Goal: Find contact information: Find contact information

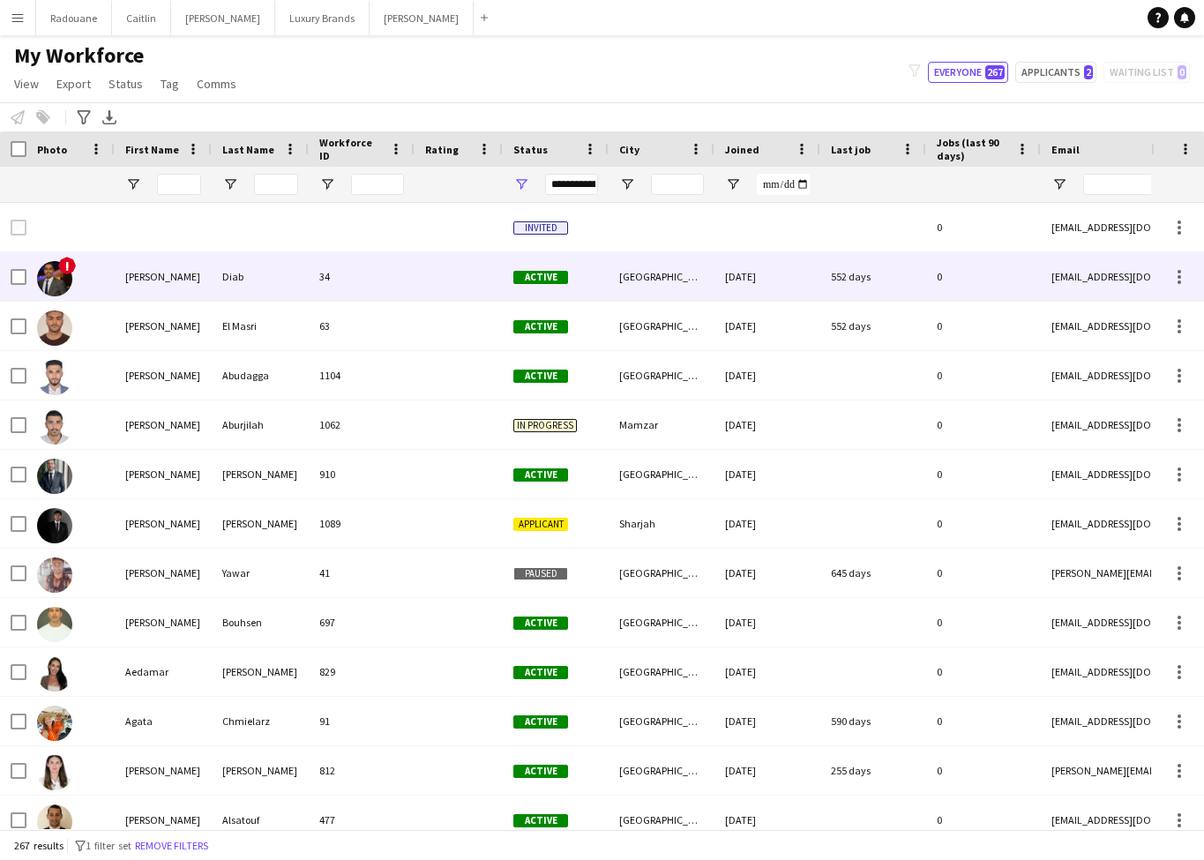
click at [48, 278] on img at bounding box center [54, 278] width 35 height 35
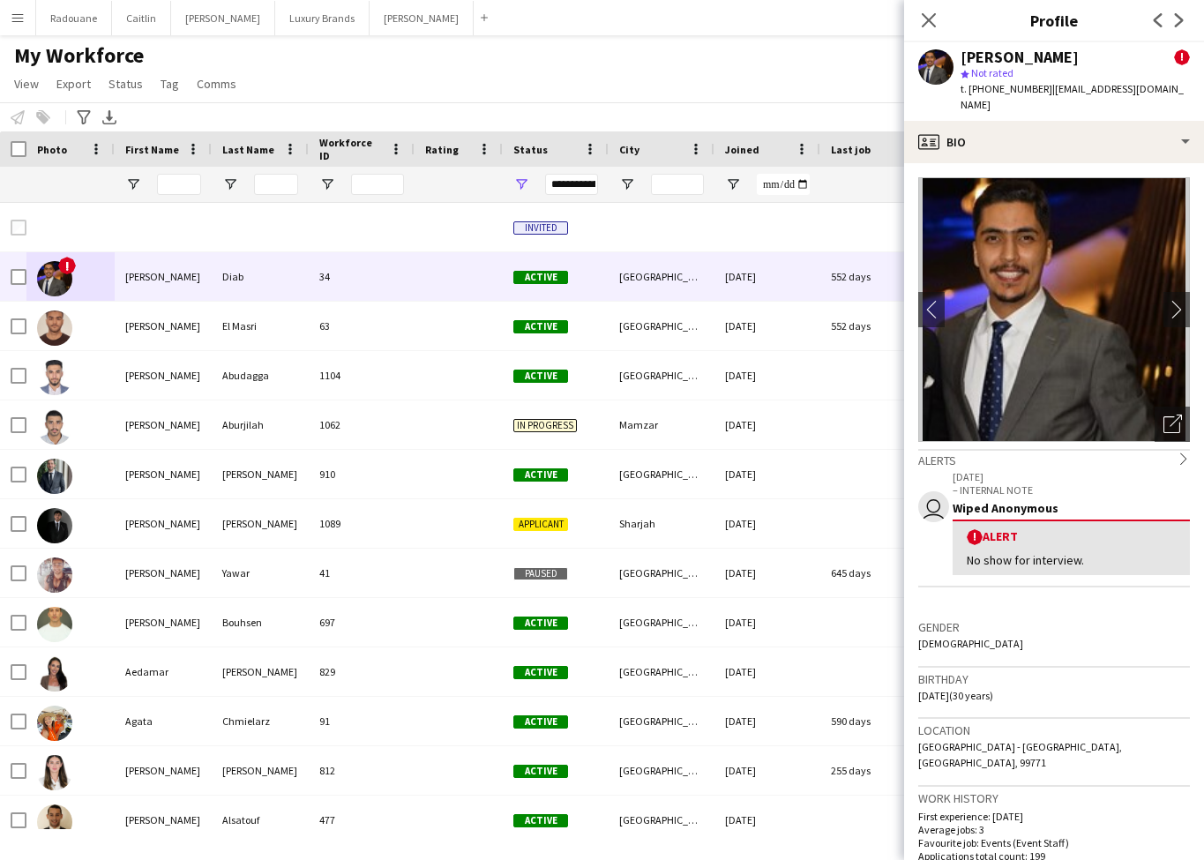
click at [469, 80] on div "My Workforce View Views Default view New view Update view Delete view Edit name…" at bounding box center [602, 72] width 1204 height 60
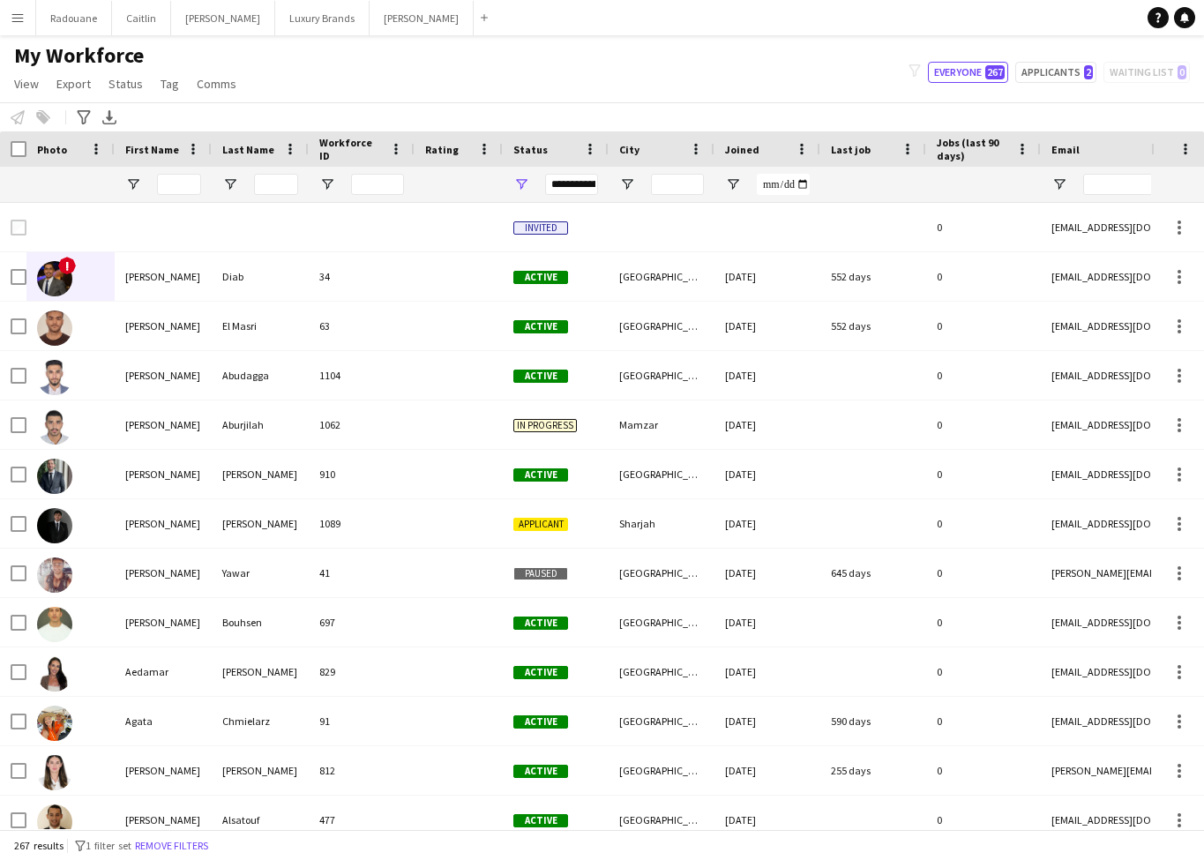
click at [576, 182] on div "**********" at bounding box center [571, 184] width 53 height 21
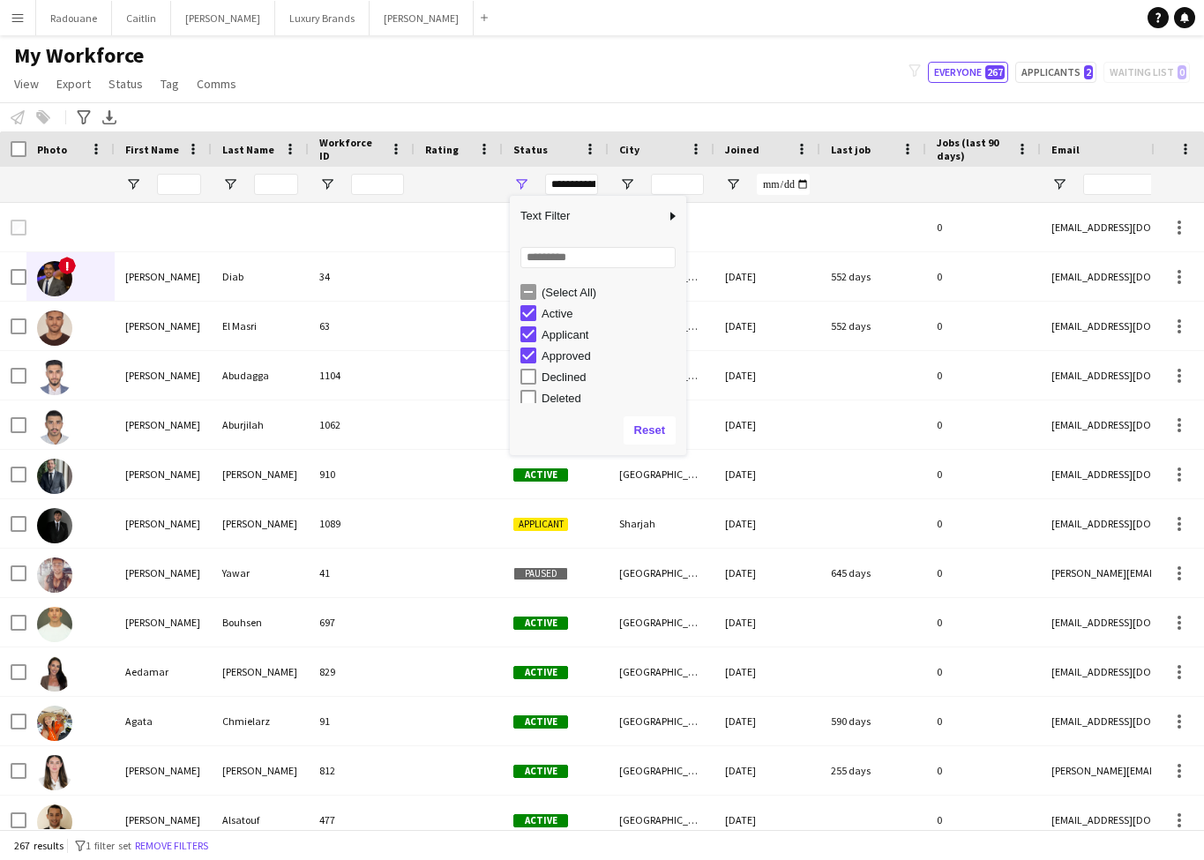
click at [581, 185] on div "**********" at bounding box center [571, 184] width 53 height 21
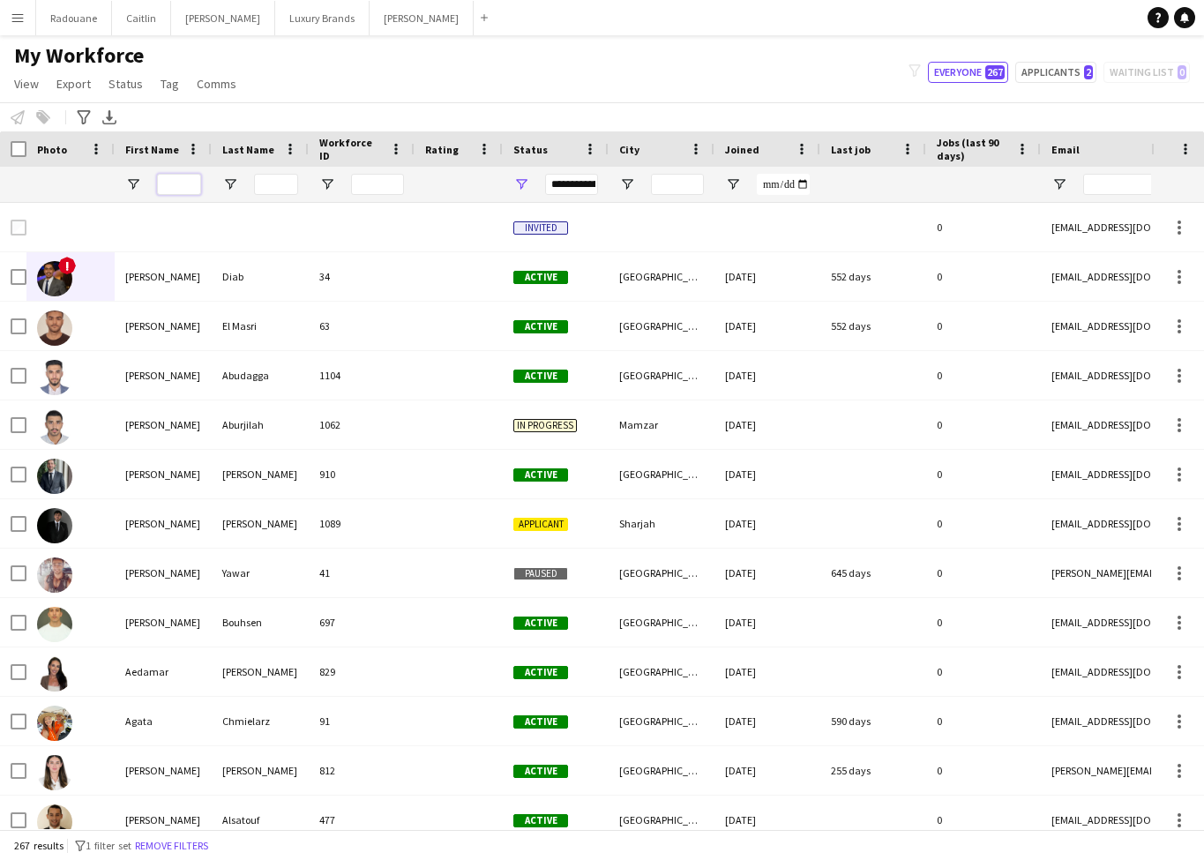
click at [188, 186] on input "First Name Filter Input" at bounding box center [179, 184] width 44 height 21
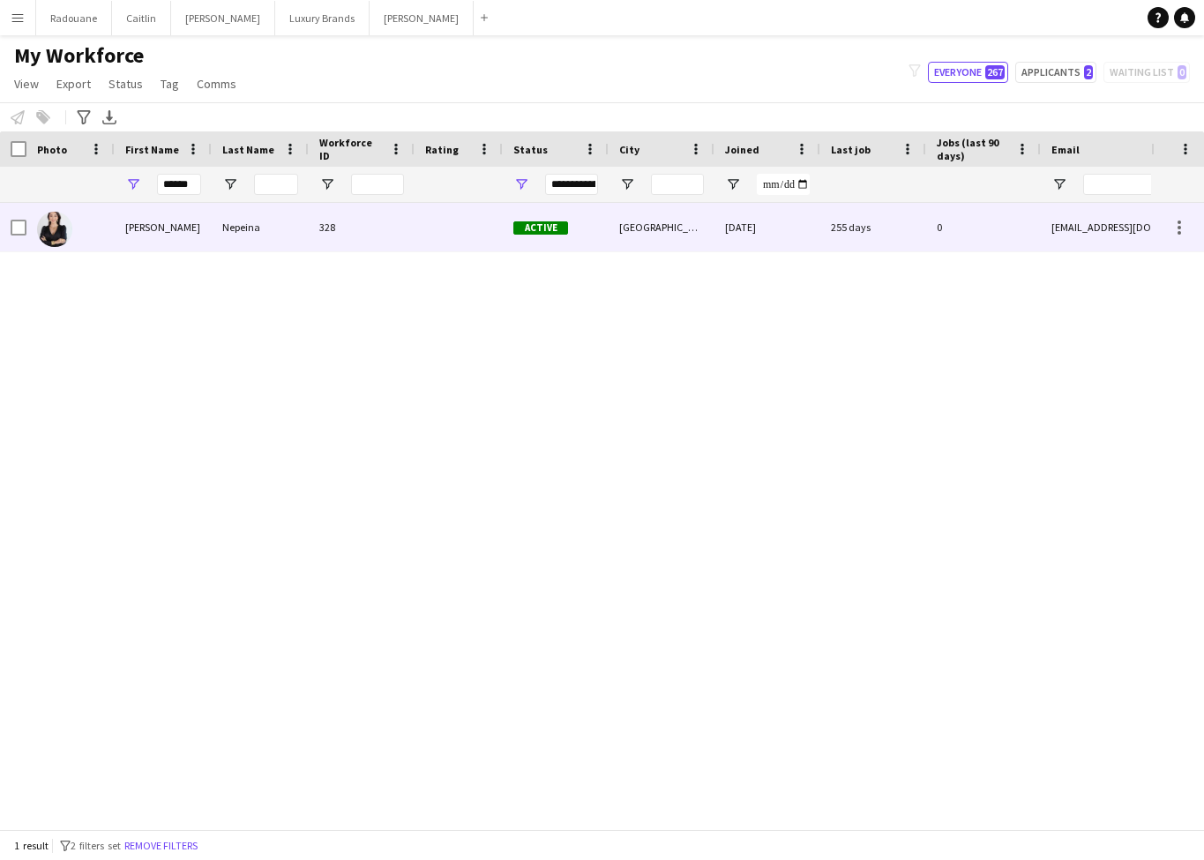
click at [152, 226] on div "[PERSON_NAME]" at bounding box center [163, 227] width 97 height 49
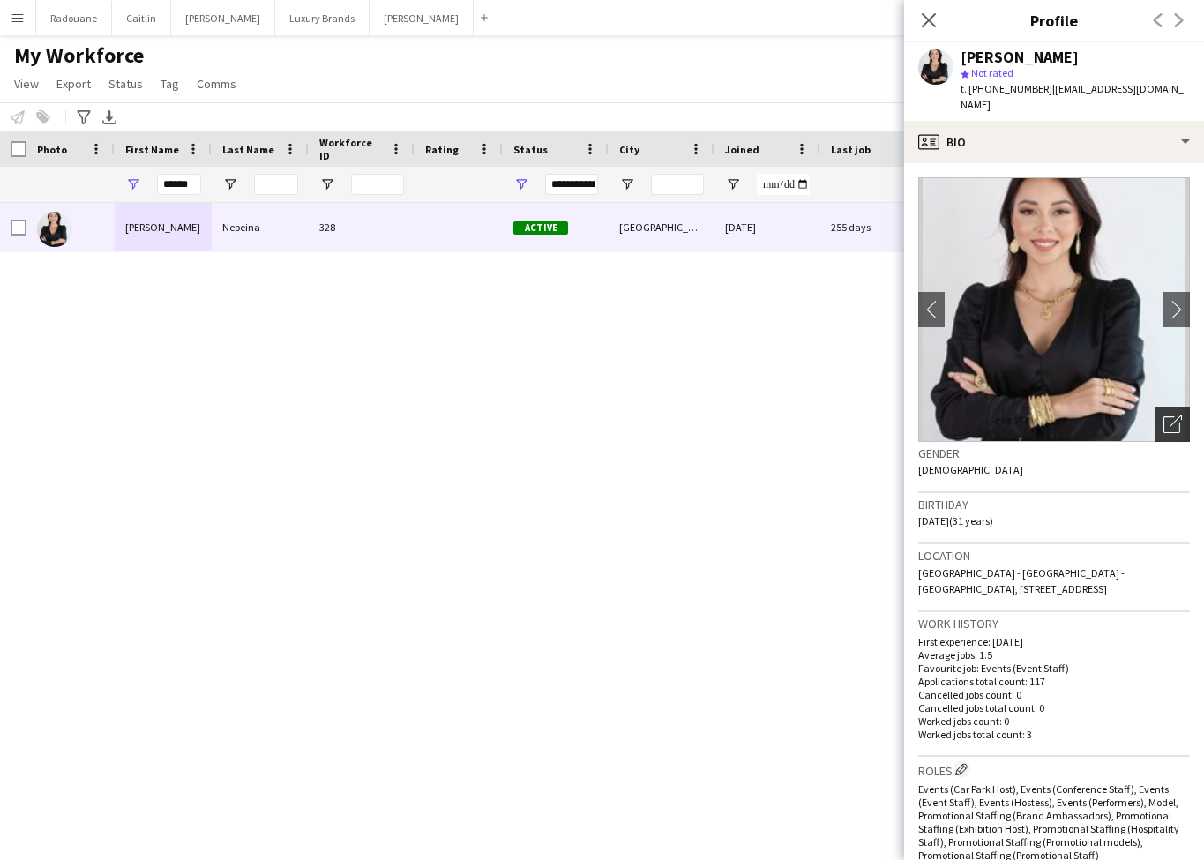
click at [1168, 414] on icon "Open photos pop-in" at bounding box center [1172, 423] width 19 height 19
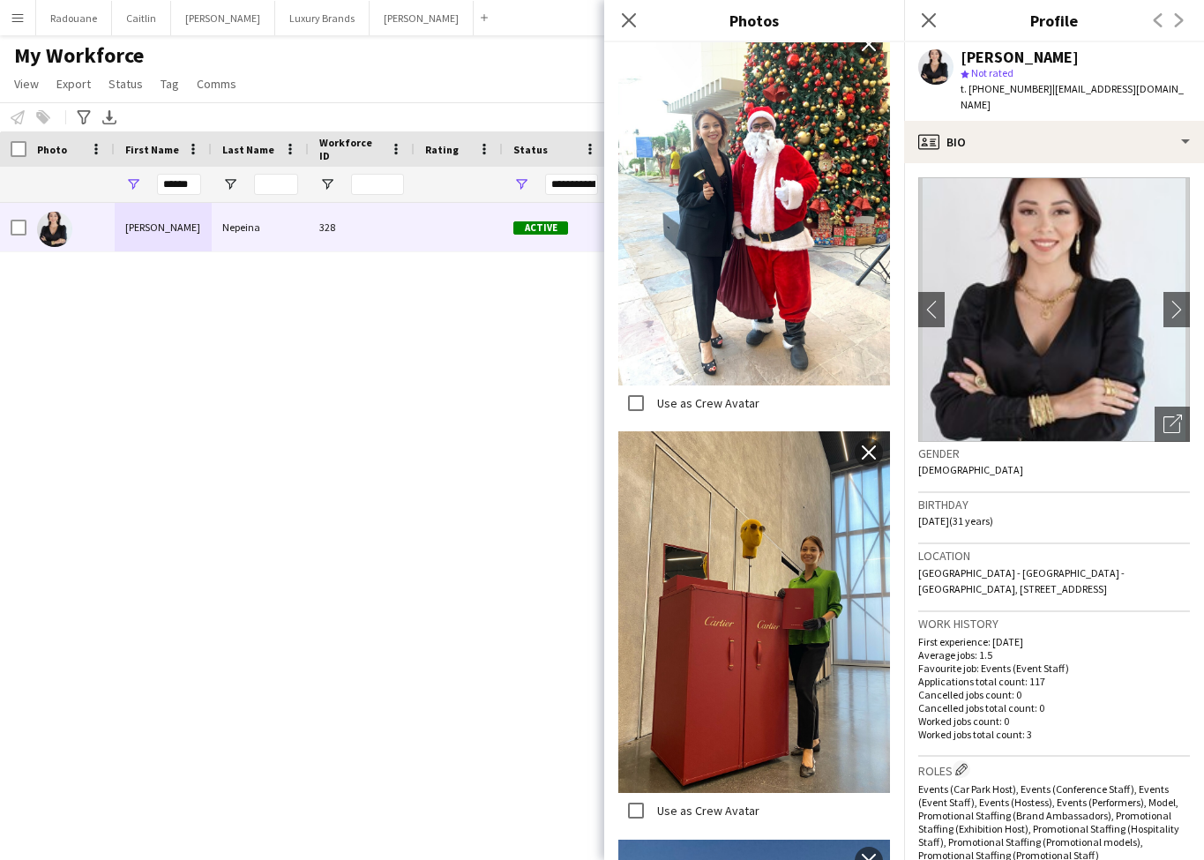
scroll to position [3539, 0]
click at [407, 556] on div "[PERSON_NAME] 328 Active [GEOGRAPHIC_DATA] [DATE] 255 days 0 [EMAIL_ADDRESS][DO…" at bounding box center [575, 516] width 1151 height 626
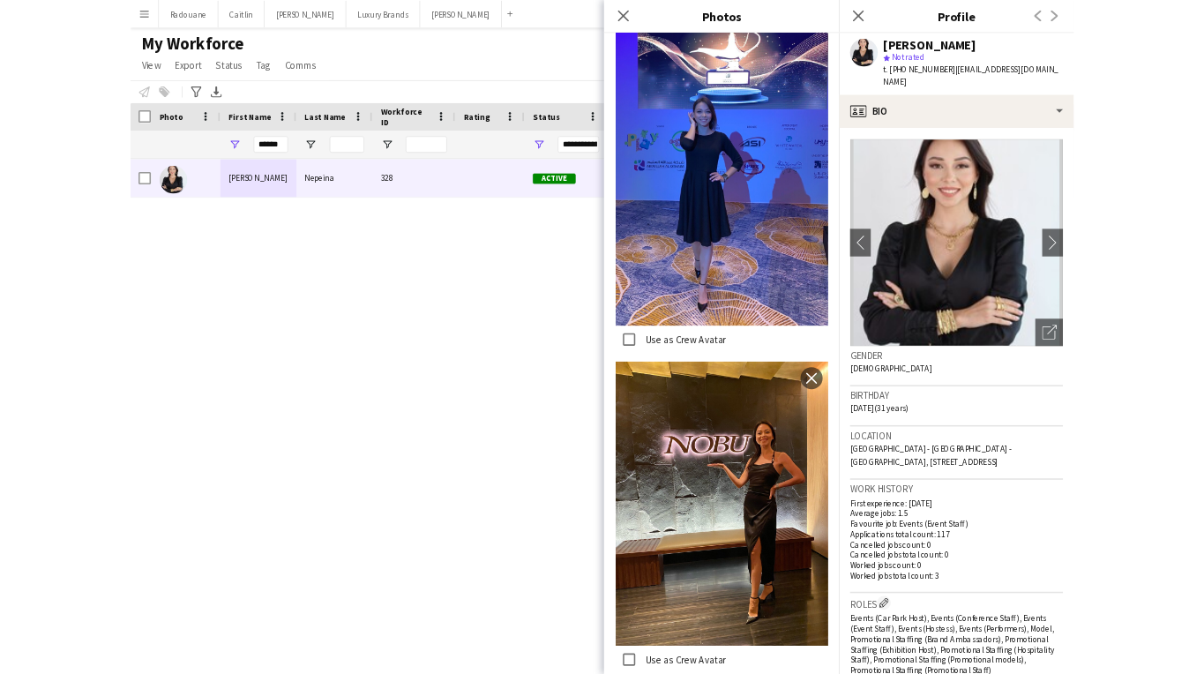
scroll to position [6023, 0]
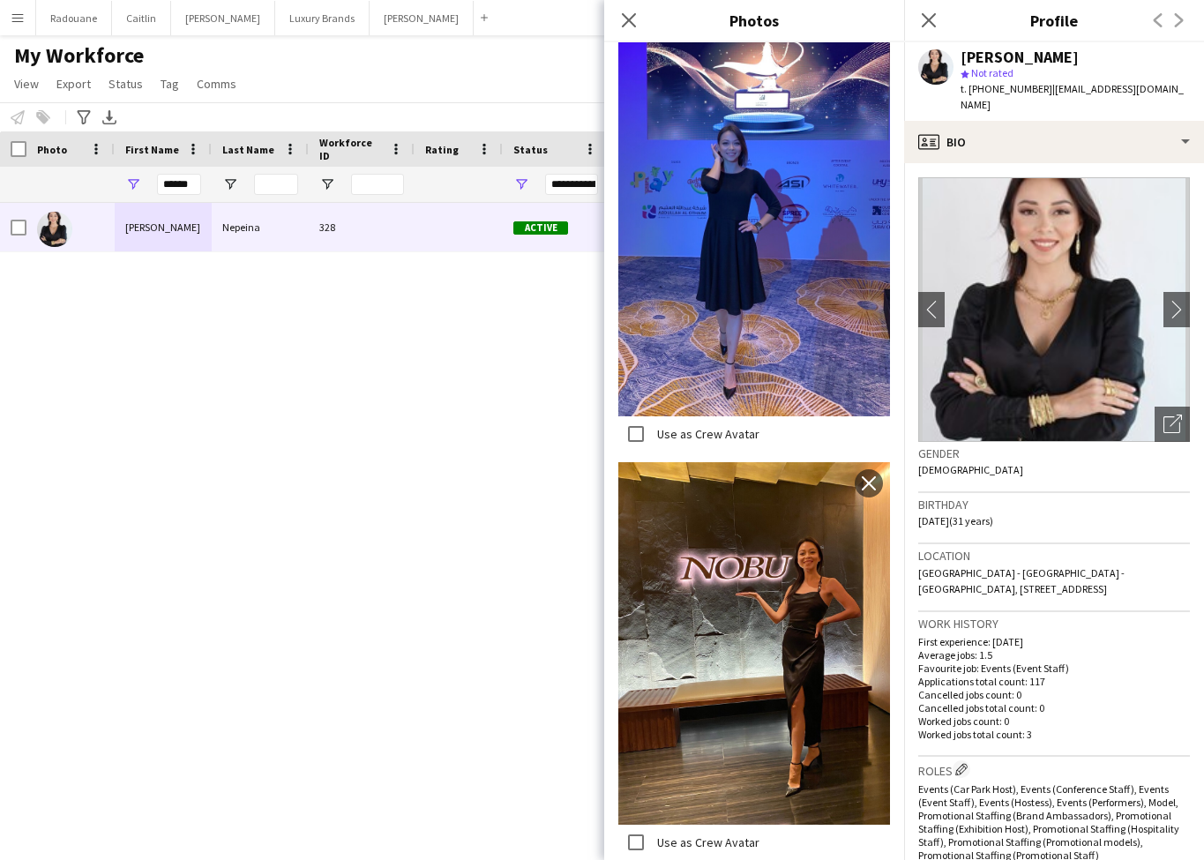
click at [378, 572] on div "[PERSON_NAME] 328 Active [GEOGRAPHIC_DATA] [DATE] 255 days 0 [EMAIL_ADDRESS][DO…" at bounding box center [575, 516] width 1151 height 626
click at [631, 18] on icon at bounding box center [628, 19] width 17 height 17
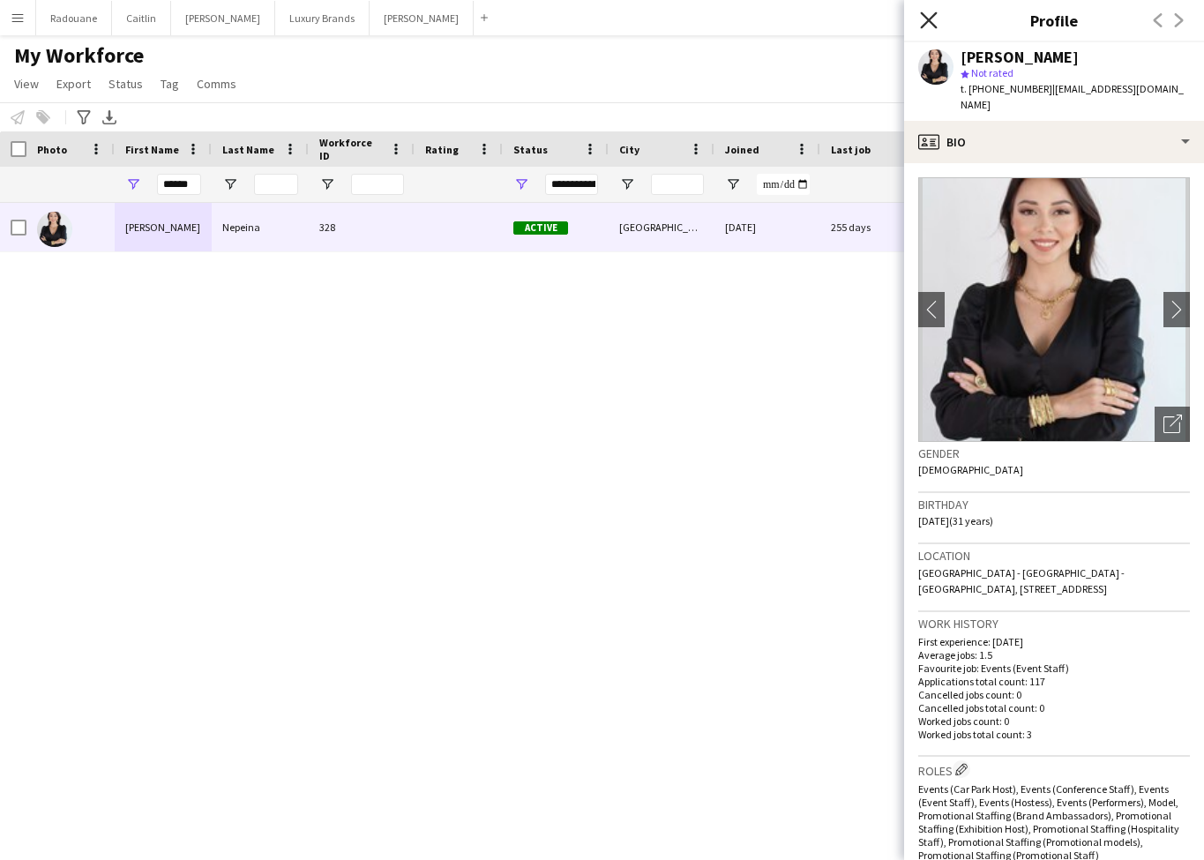
click at [925, 19] on icon "Close pop-in" at bounding box center [928, 19] width 17 height 17
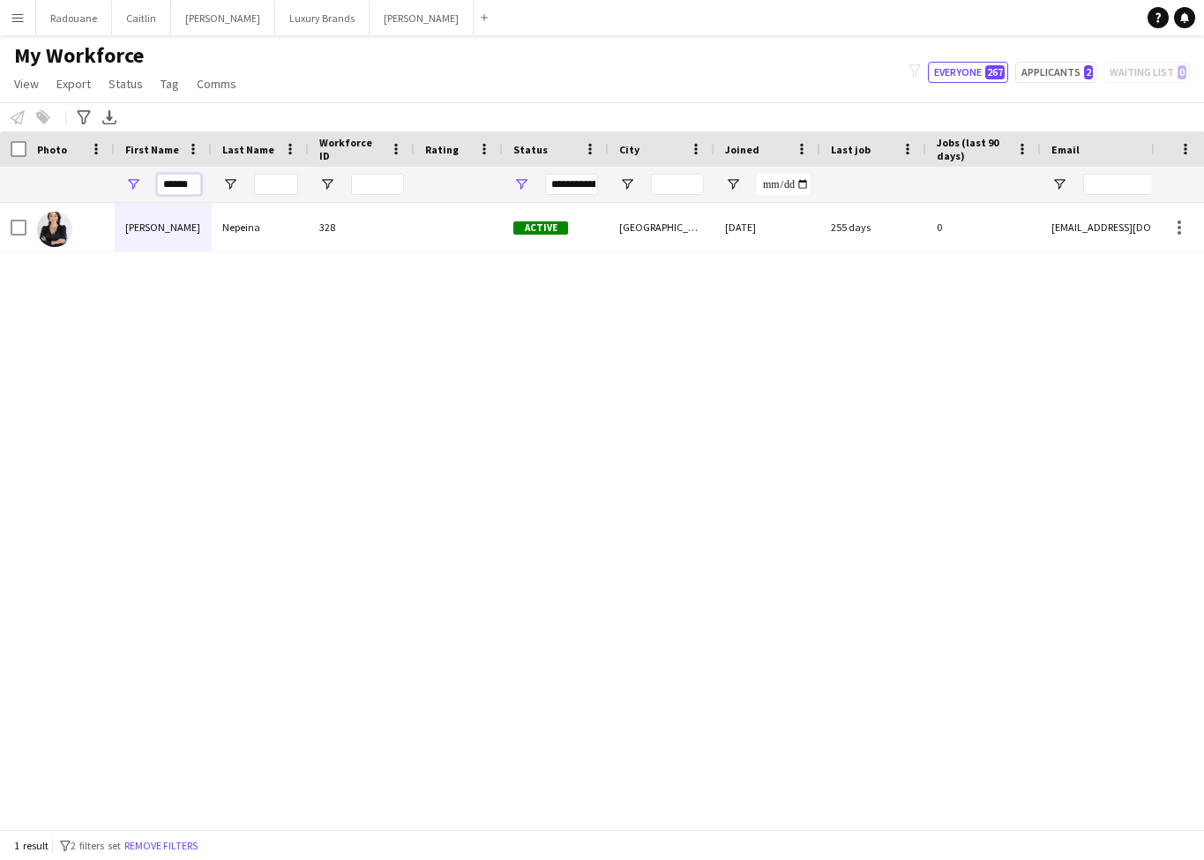
click at [192, 187] on input "******" at bounding box center [179, 184] width 44 height 21
type input "*"
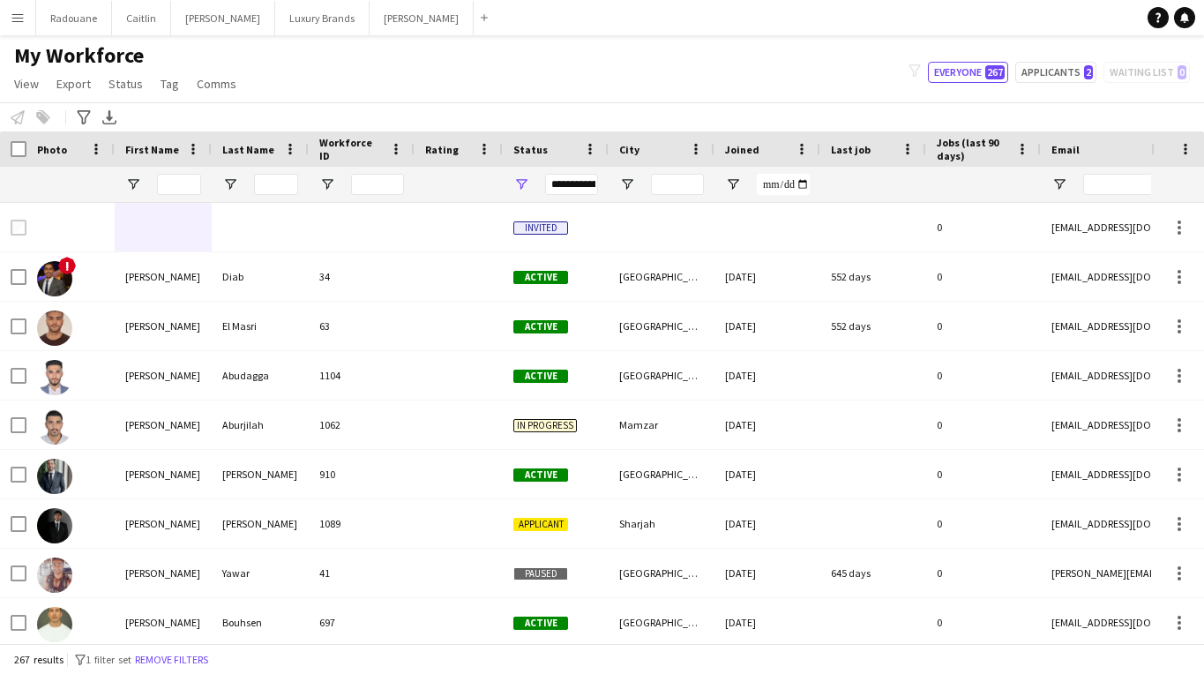
click at [584, 179] on div "**********" at bounding box center [571, 184] width 53 height 21
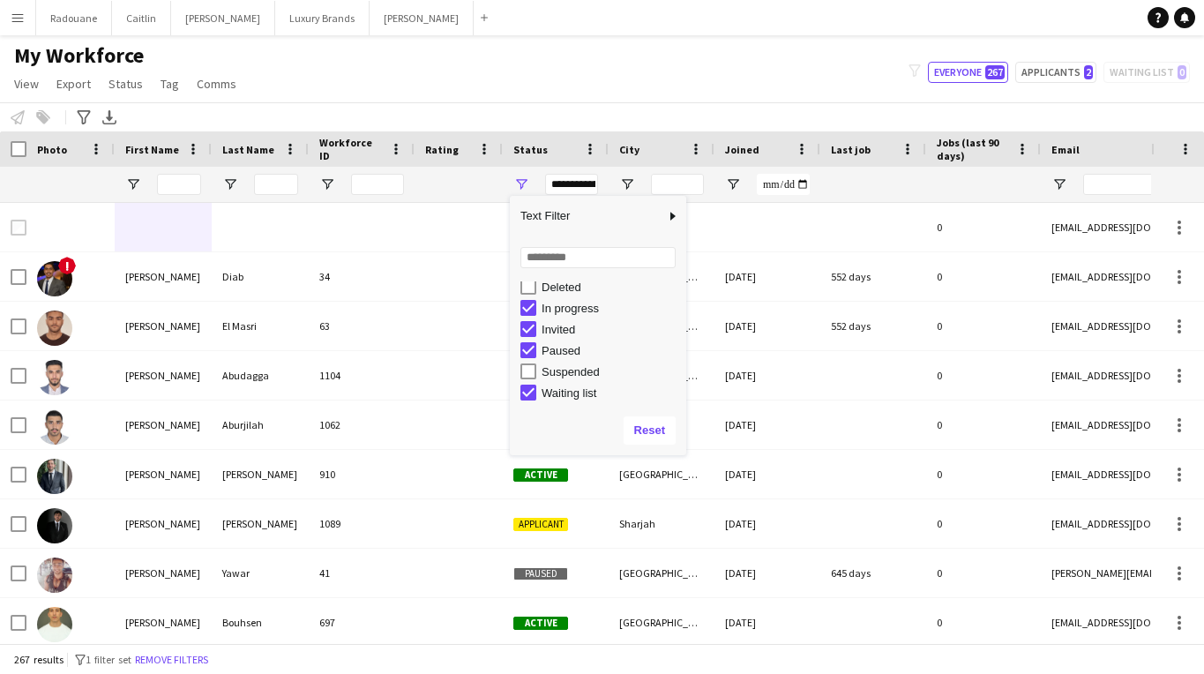
scroll to position [0, 0]
type input "**********"
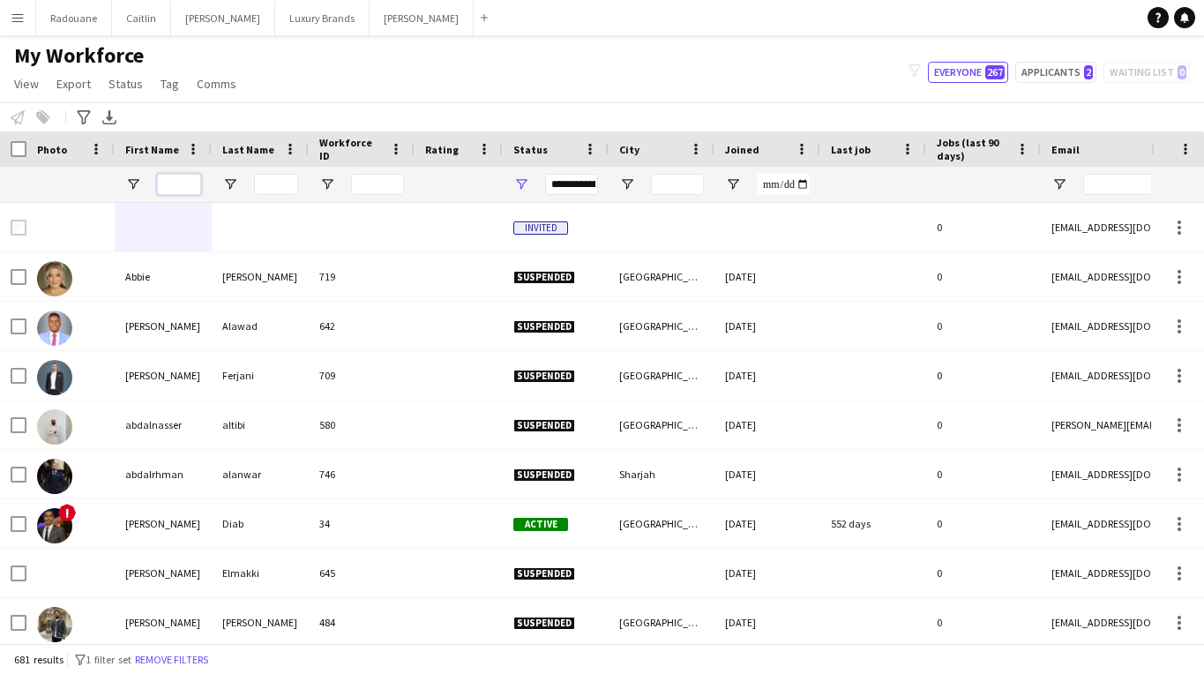
click at [175, 180] on input "First Name Filter Input" at bounding box center [179, 184] width 44 height 21
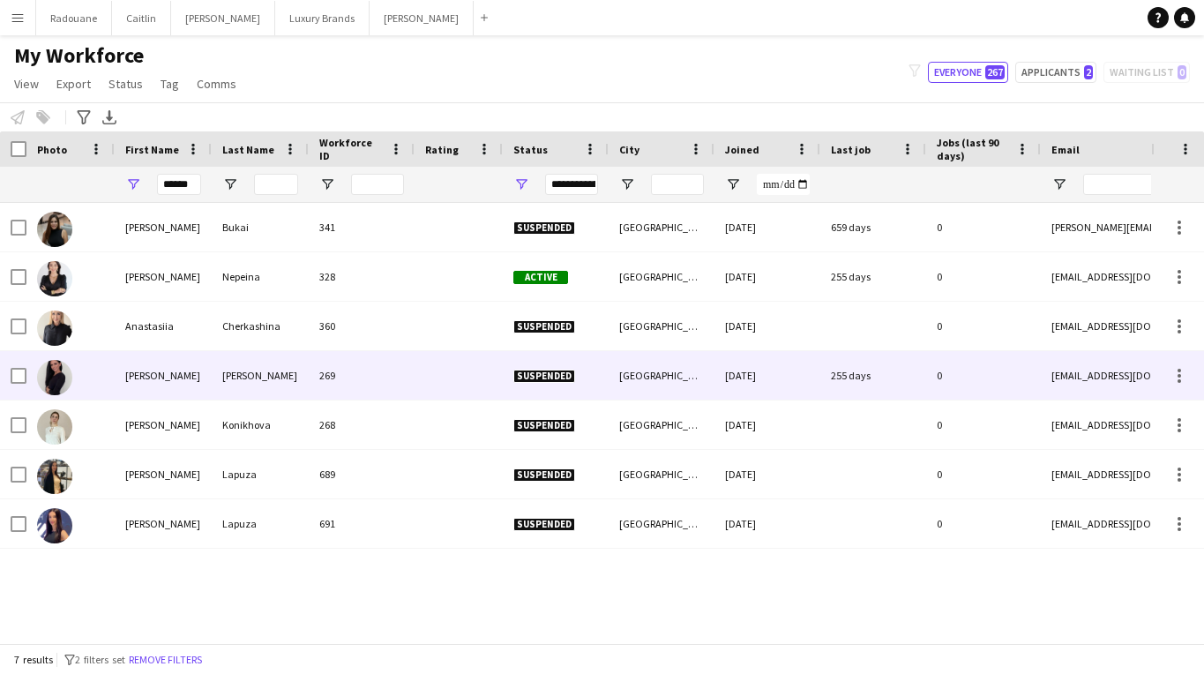
click at [123, 379] on div "[PERSON_NAME]" at bounding box center [163, 375] width 97 height 49
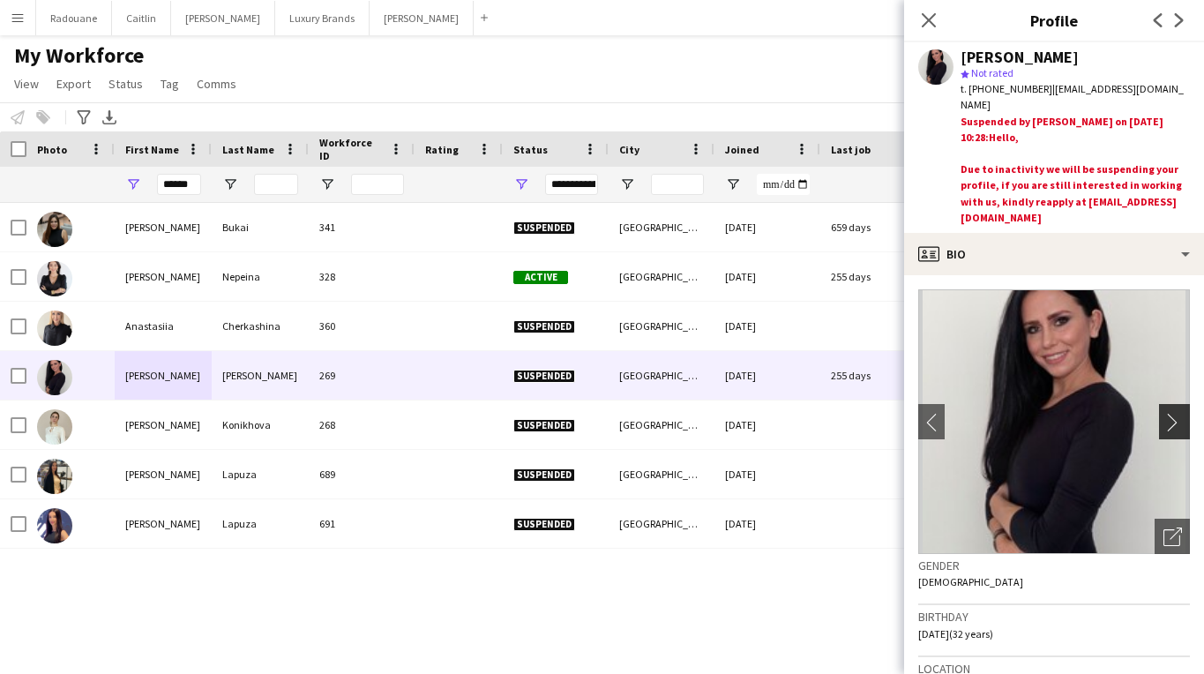
click at [1176, 413] on app-icon "chevron-right" at bounding box center [1176, 422] width 27 height 19
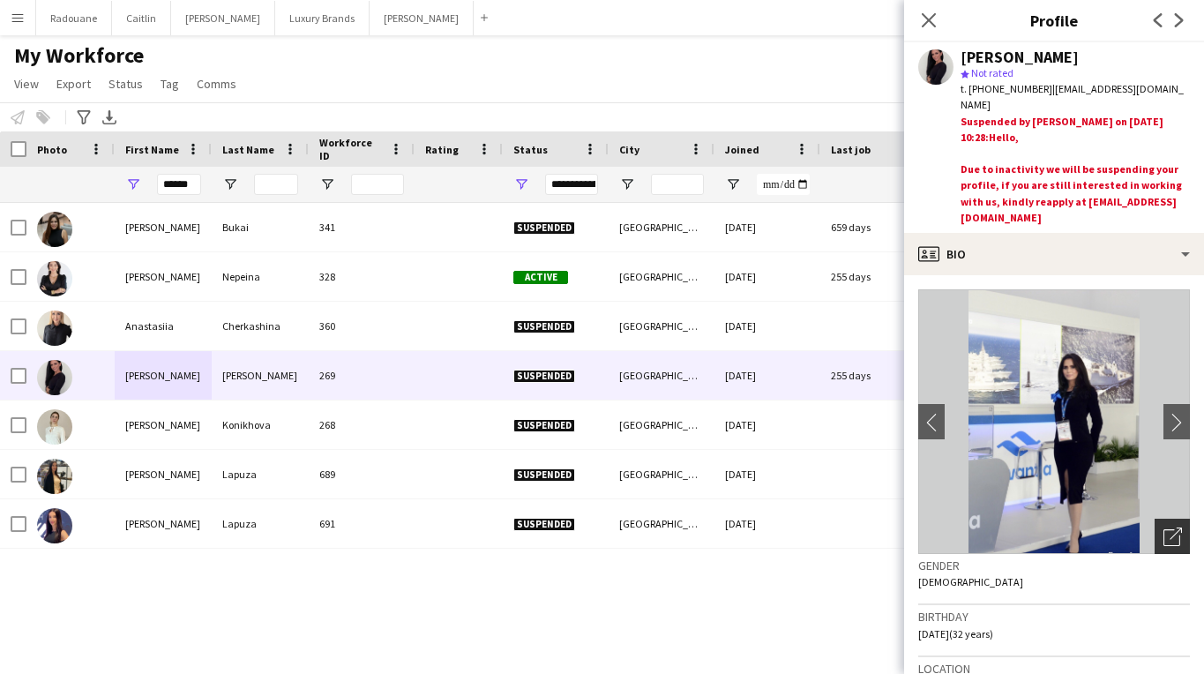
click at [1176, 527] on icon at bounding box center [1175, 533] width 12 height 12
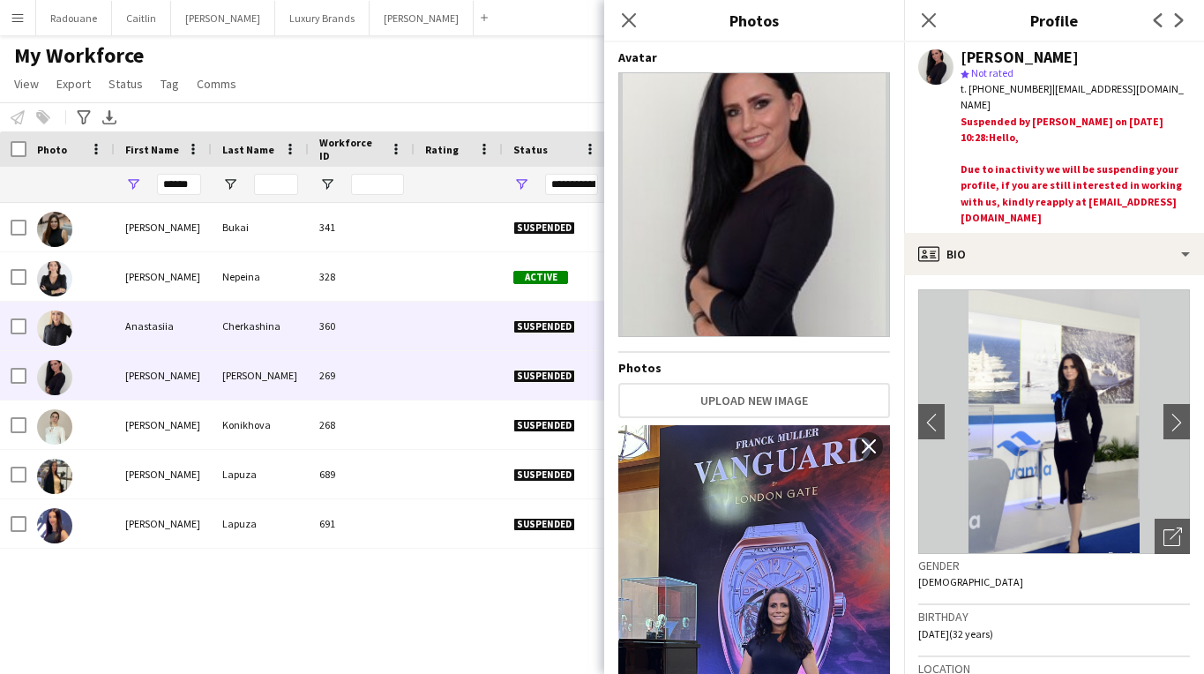
click at [320, 336] on div "360" at bounding box center [362, 326] width 106 height 49
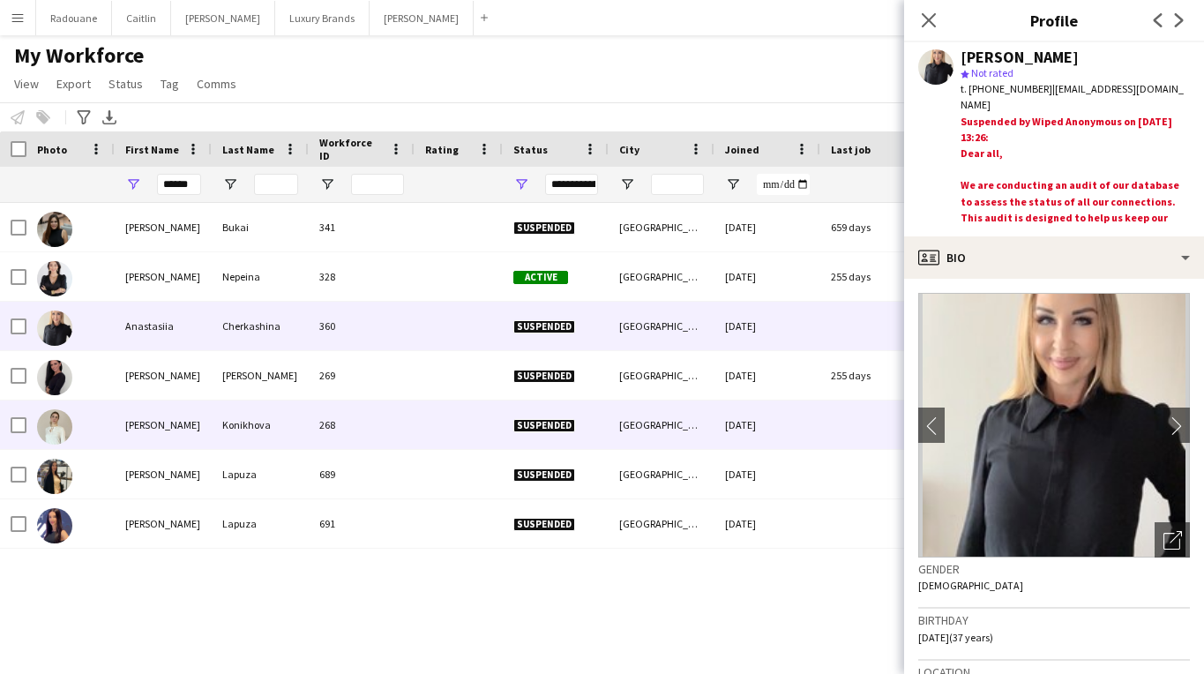
click at [269, 424] on div "Konikhova" at bounding box center [260, 424] width 97 height 49
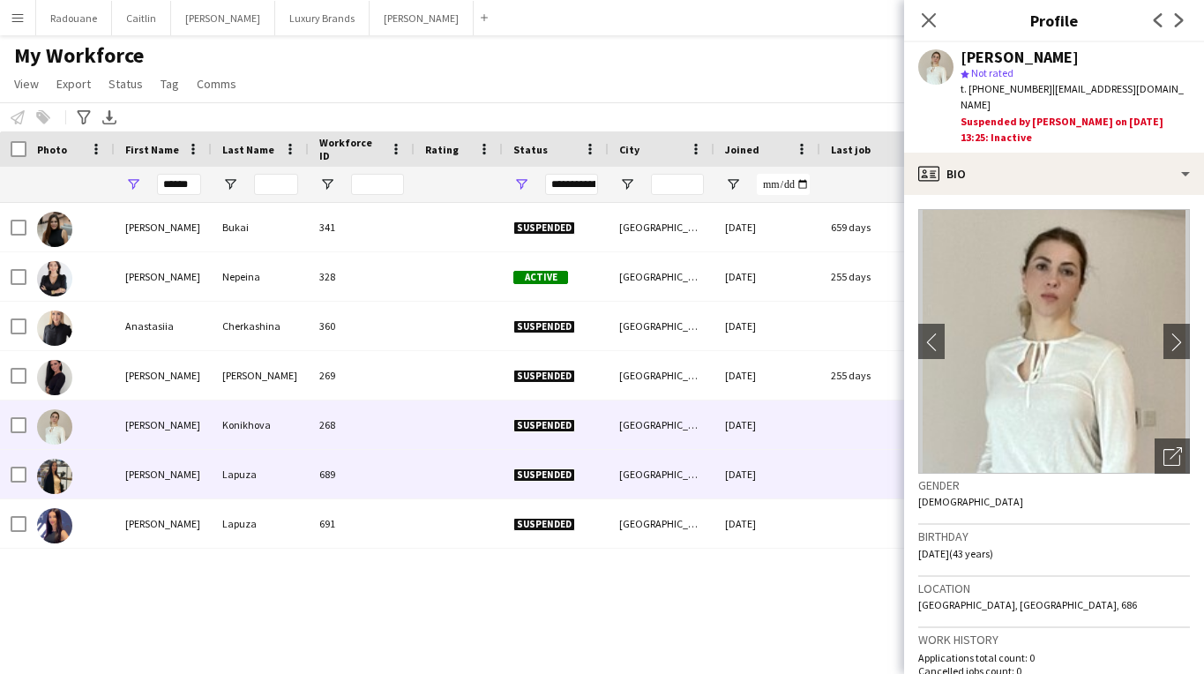
click at [283, 468] on div "Lapuza" at bounding box center [260, 474] width 97 height 49
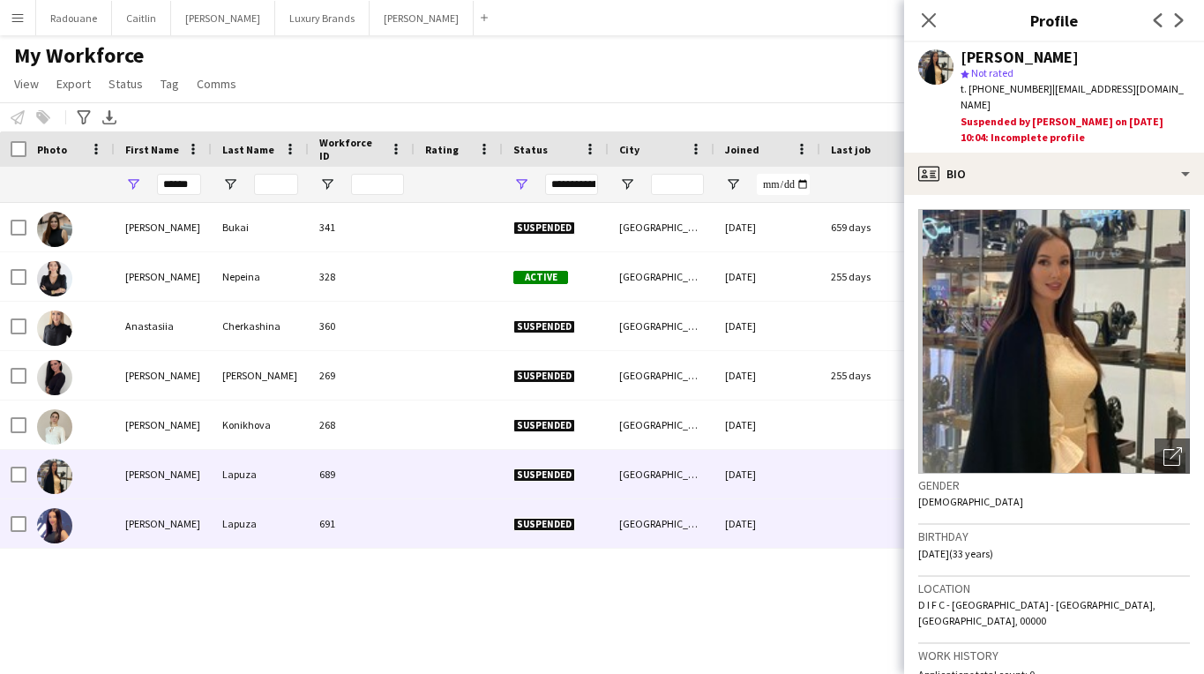
click at [263, 521] on div "Lapuza" at bounding box center [260, 523] width 97 height 49
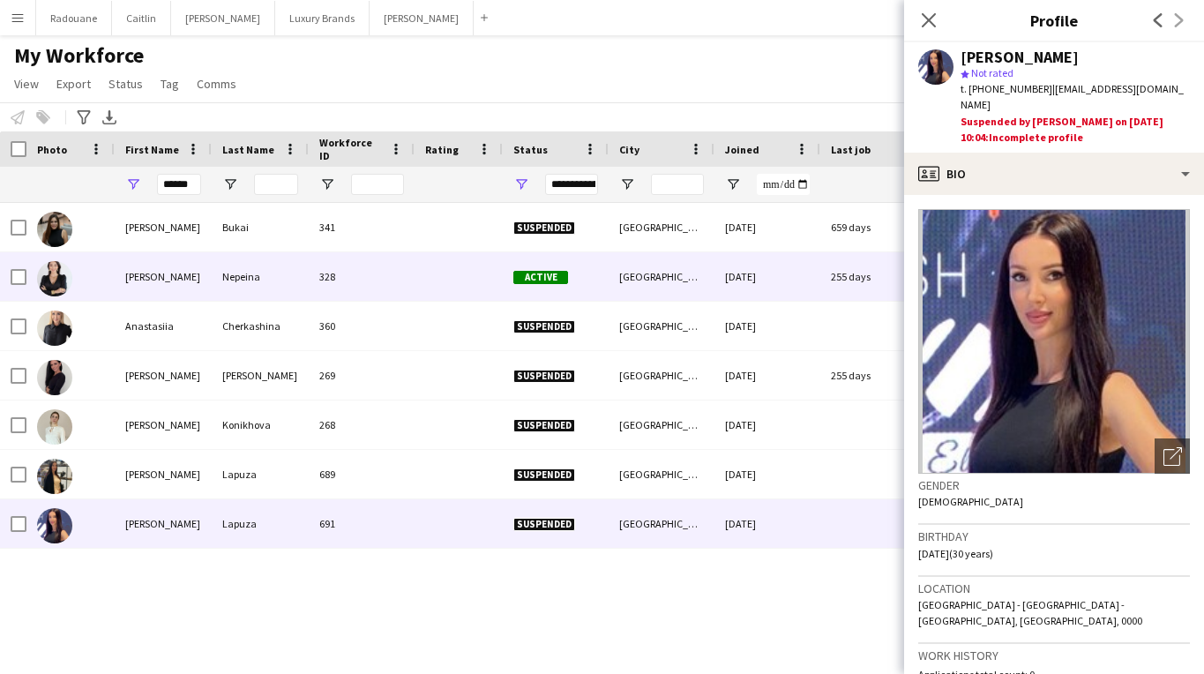
click at [223, 284] on div "Nepeina" at bounding box center [260, 276] width 97 height 49
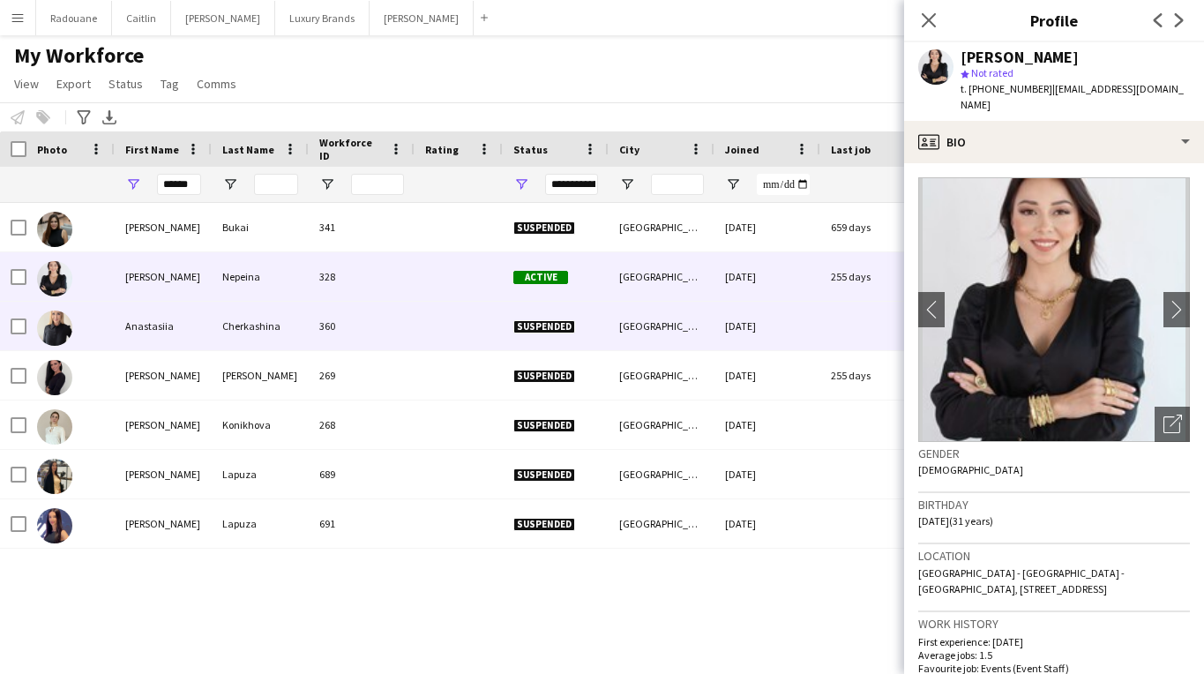
click at [217, 325] on div "Cherkashina" at bounding box center [260, 326] width 97 height 49
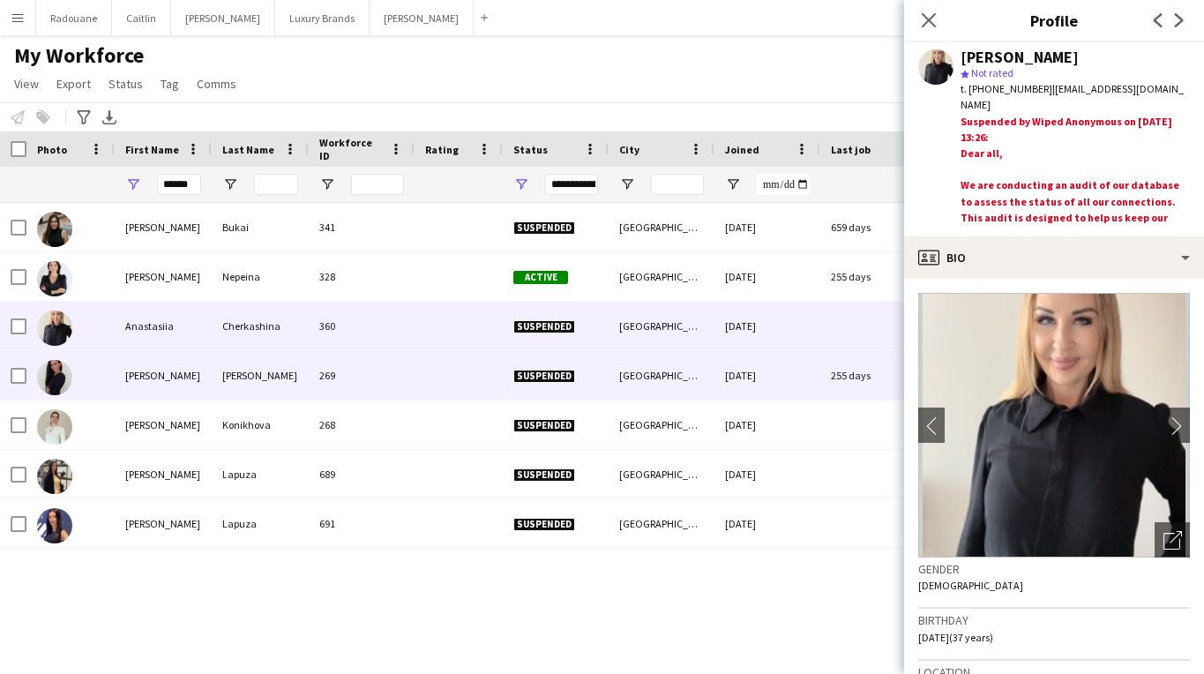
click at [272, 384] on div "[PERSON_NAME]" at bounding box center [260, 375] width 97 height 49
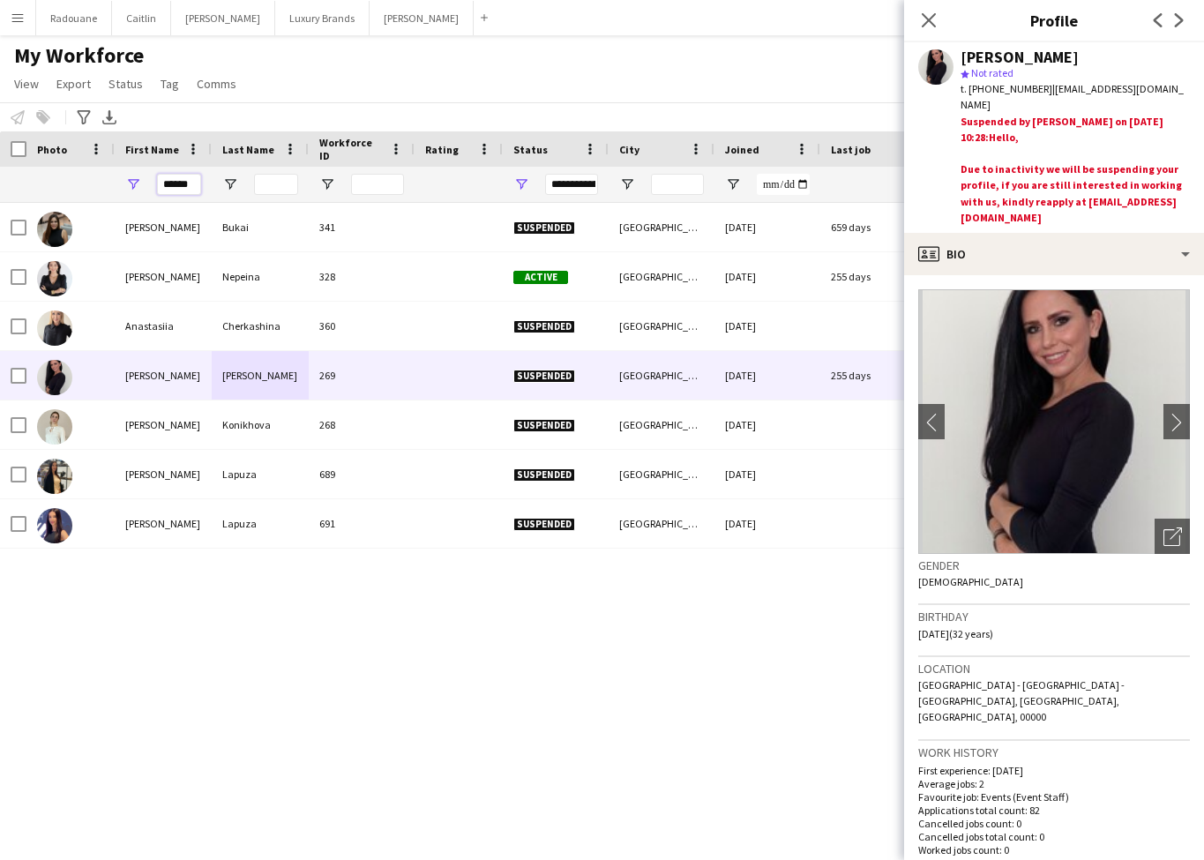
click at [194, 185] on input "******" at bounding box center [179, 184] width 44 height 21
type input "*"
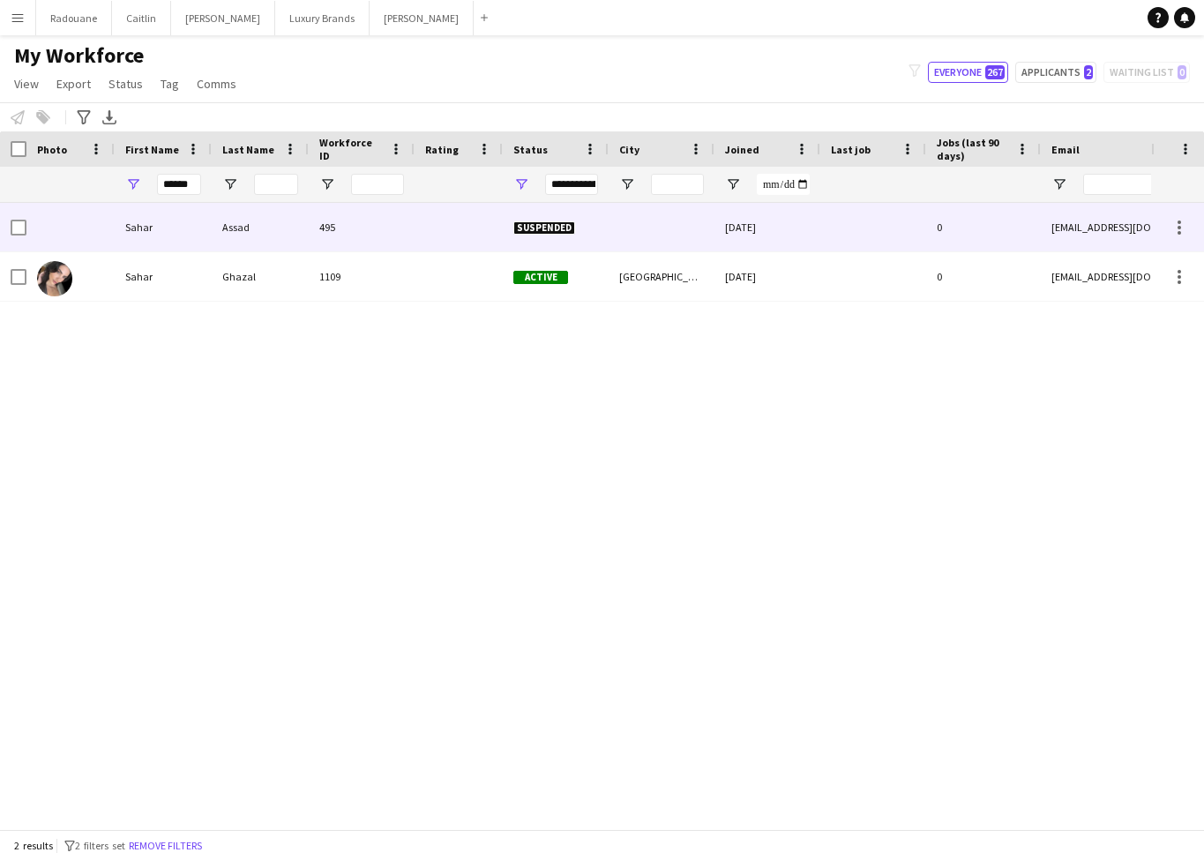
drag, startPoint x: 179, startPoint y: 214, endPoint x: 256, endPoint y: 280, distance: 101.3
click at [256, 280] on div "Ghazal" at bounding box center [260, 276] width 97 height 49
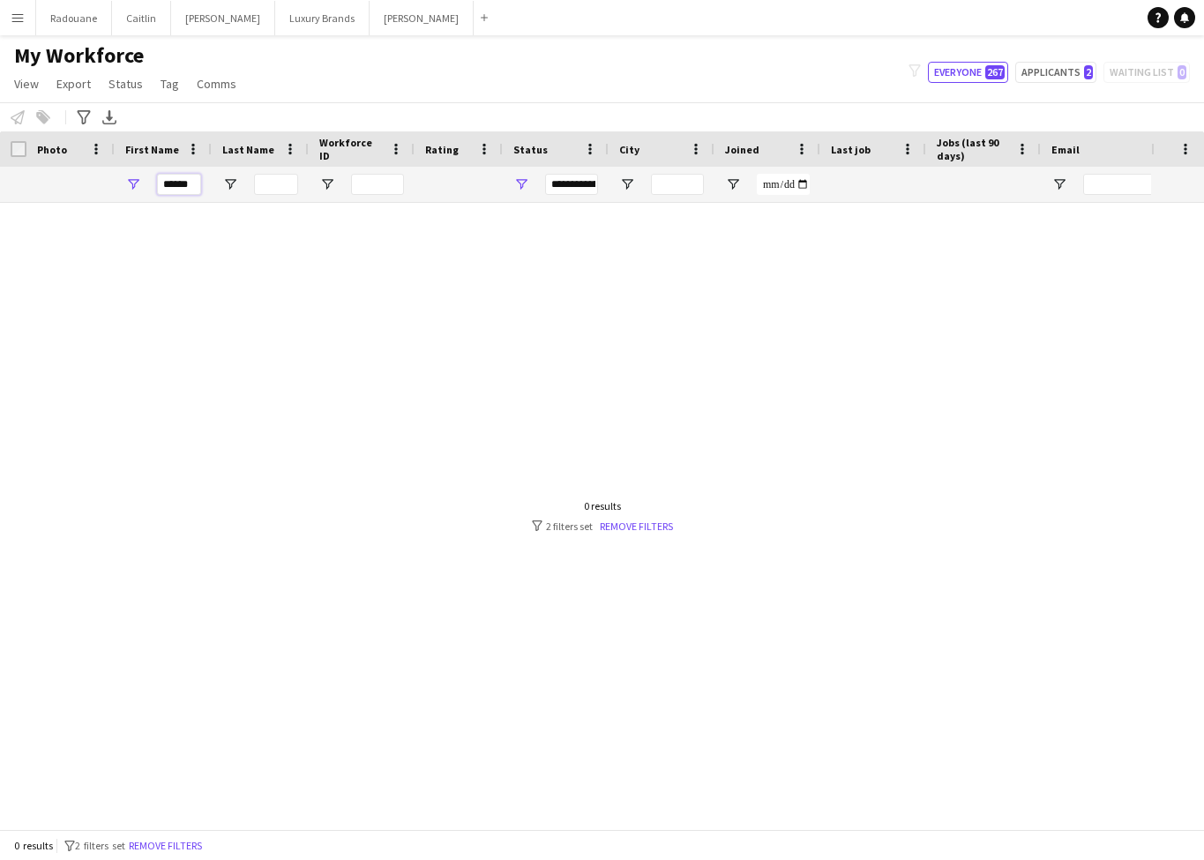
click at [195, 183] on input "******" at bounding box center [179, 184] width 44 height 21
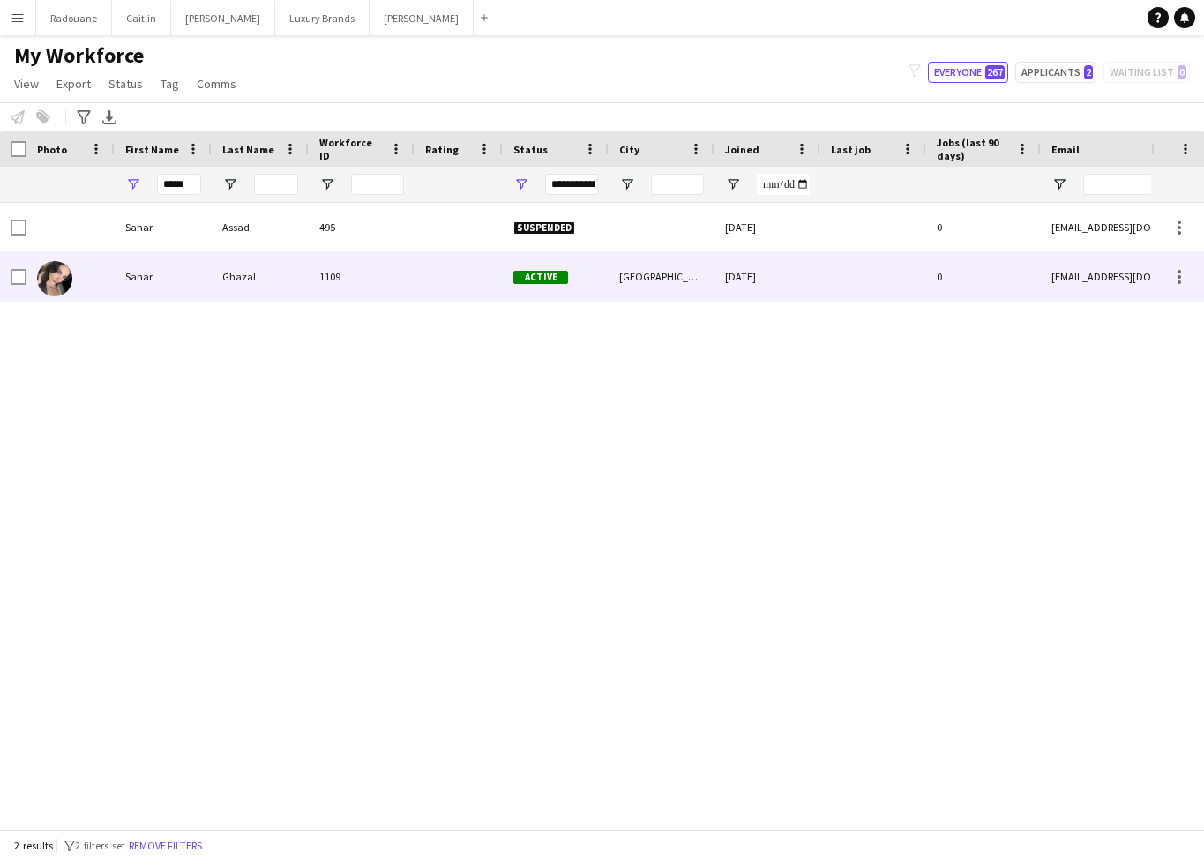
click at [201, 281] on div "Sahar" at bounding box center [163, 276] width 97 height 49
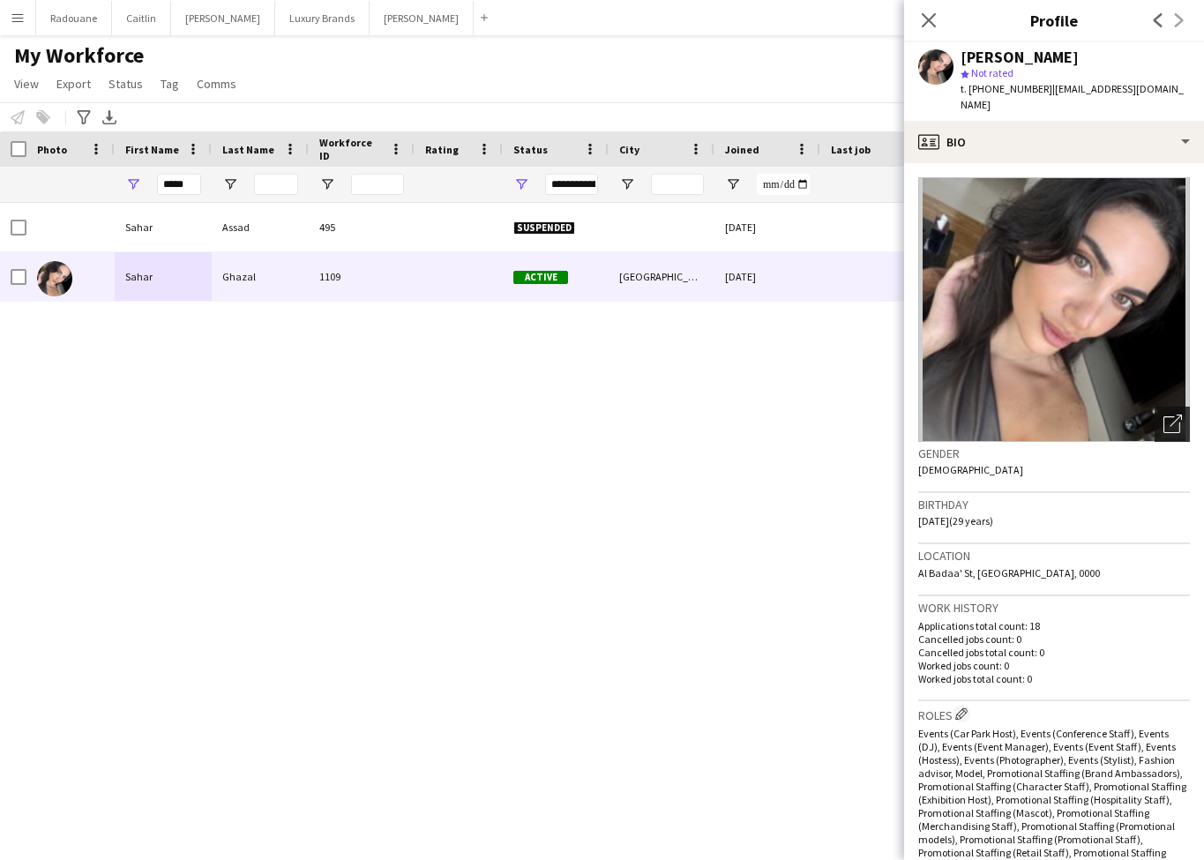
click at [1175, 414] on icon "Open photos pop-in" at bounding box center [1172, 423] width 19 height 19
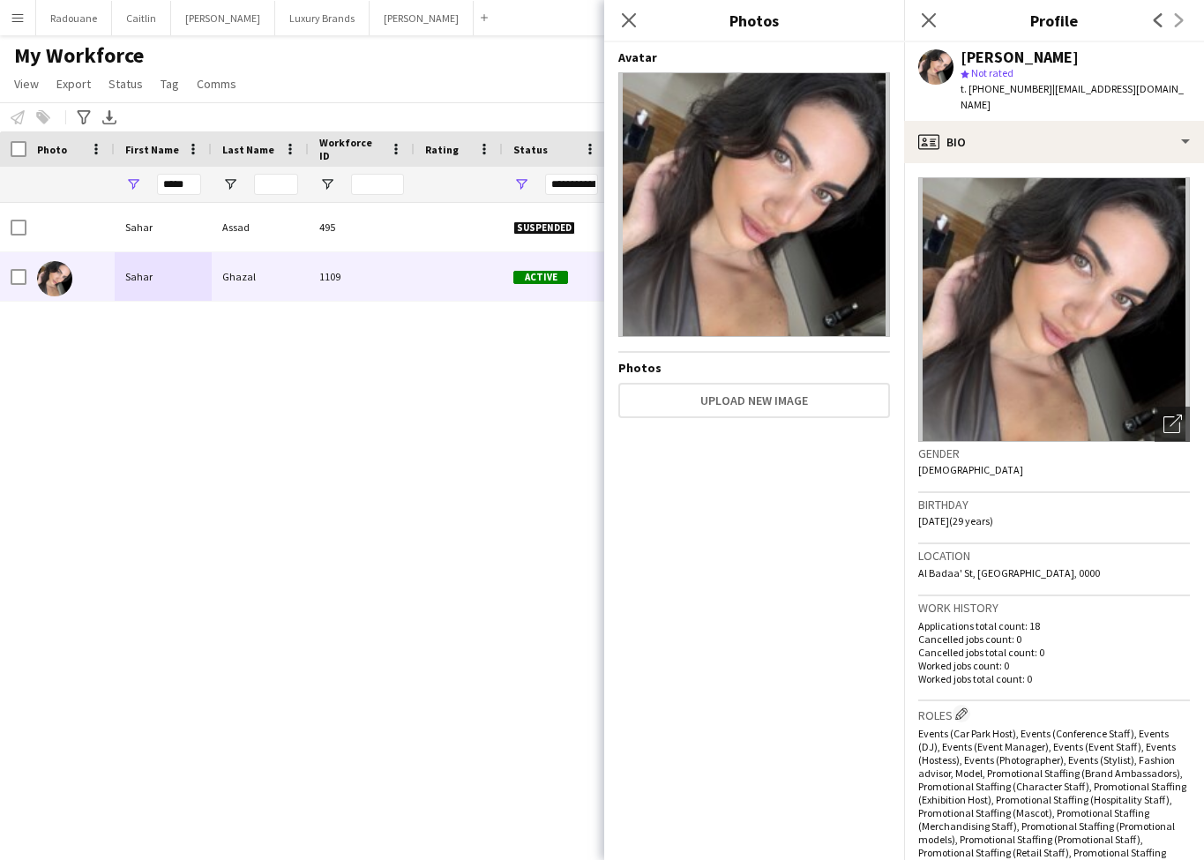
drag, startPoint x: 1042, startPoint y: 87, endPoint x: 973, endPoint y: 87, distance: 69.7
click at [973, 87] on span "t. [PHONE_NUMBER]" at bounding box center [1006, 88] width 92 height 13
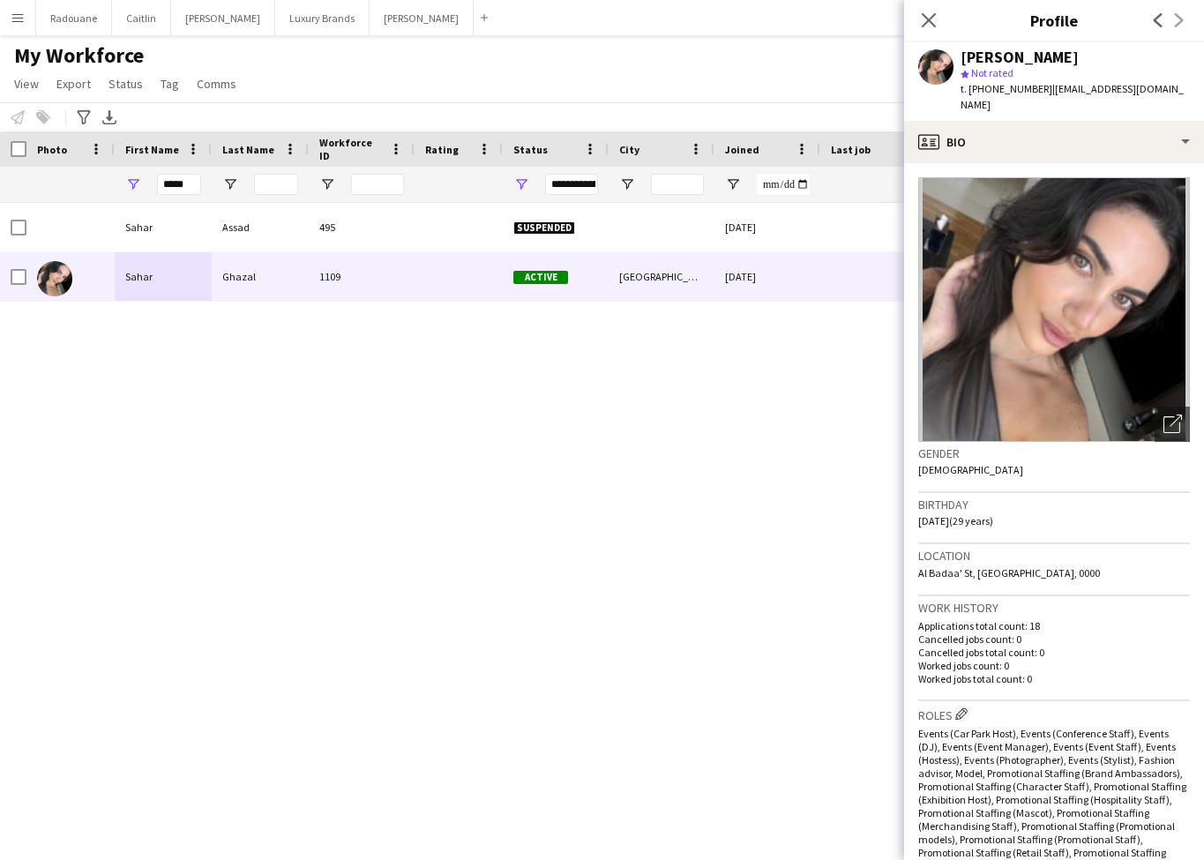
click at [1064, 63] on div "[PERSON_NAME]" at bounding box center [1074, 57] width 229 height 16
drag, startPoint x: 1041, startPoint y: 87, endPoint x: 971, endPoint y: 88, distance: 69.7
click at [970, 88] on span "t. [PHONE_NUMBER]" at bounding box center [1006, 88] width 92 height 13
copy span "[PHONE_NUMBER]"
click at [194, 188] on input "*****" at bounding box center [179, 184] width 44 height 21
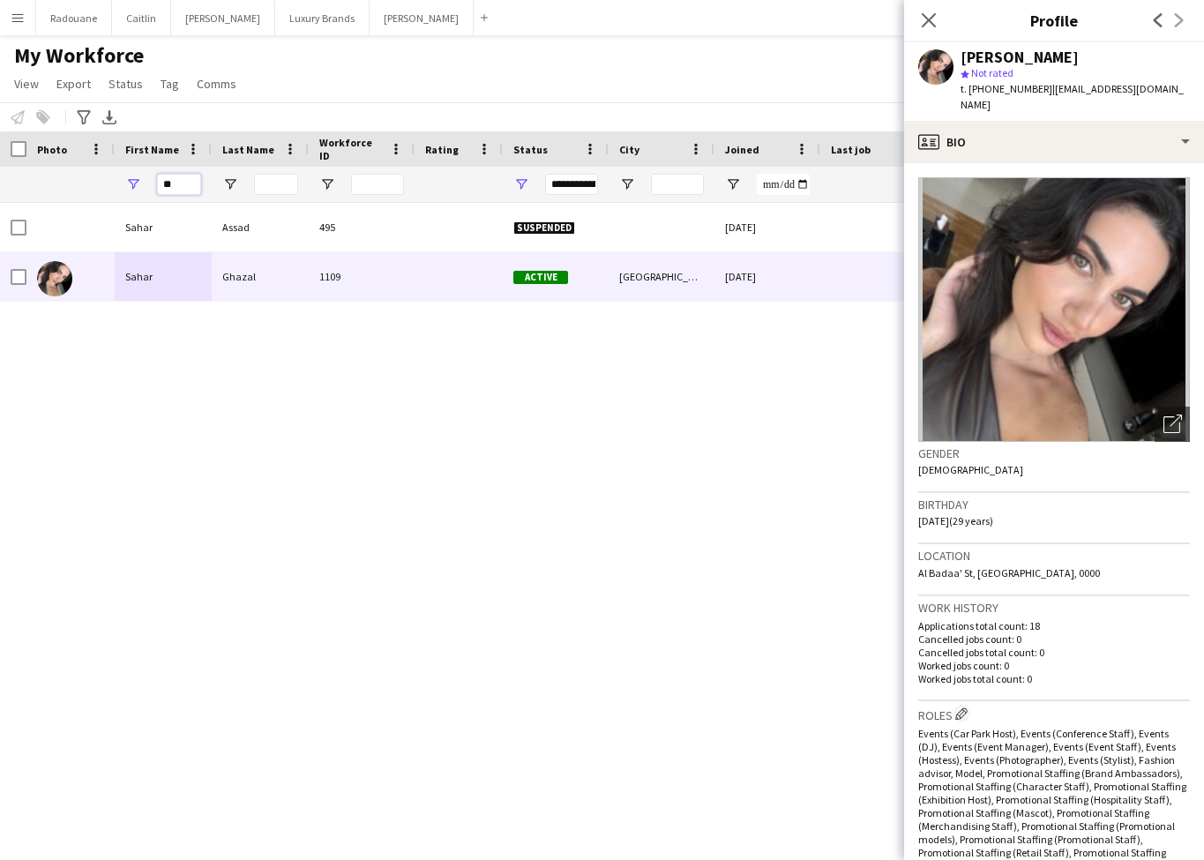
type input "*"
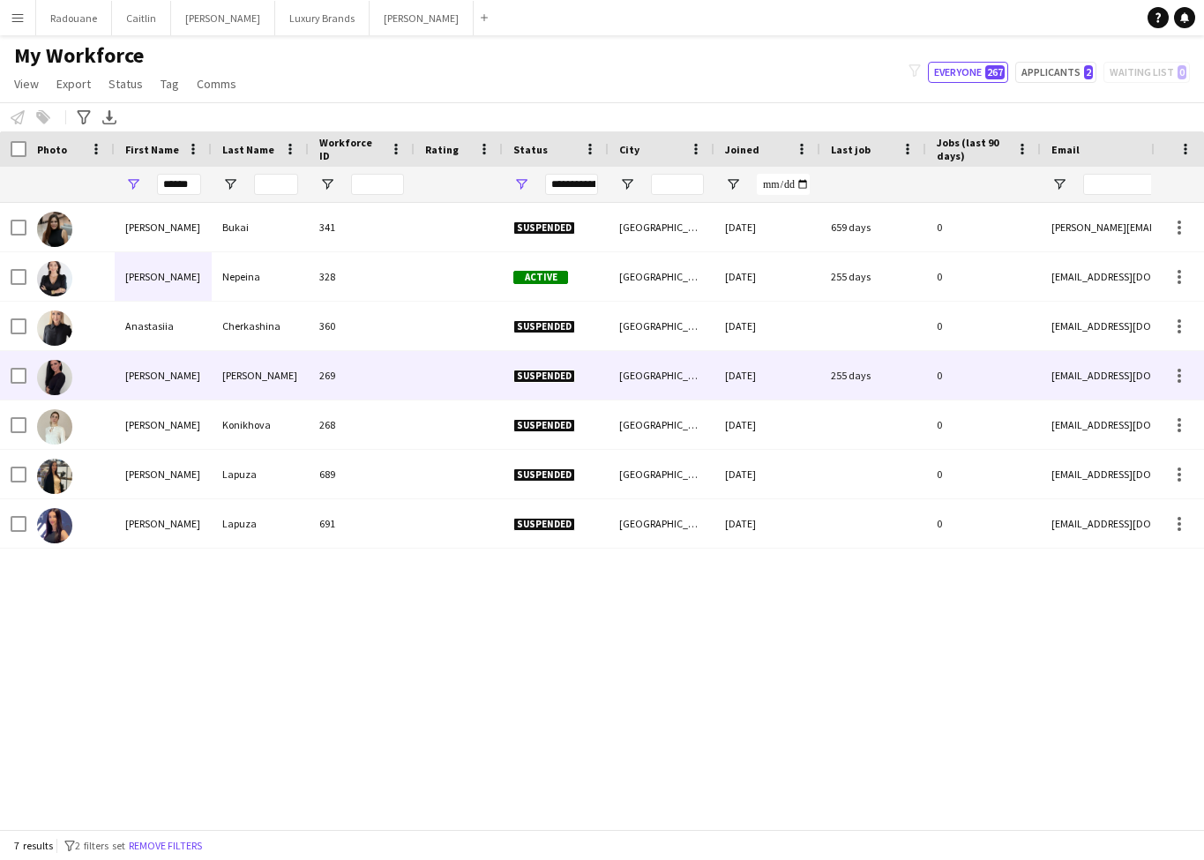
click at [131, 385] on div "[PERSON_NAME]" at bounding box center [163, 375] width 97 height 49
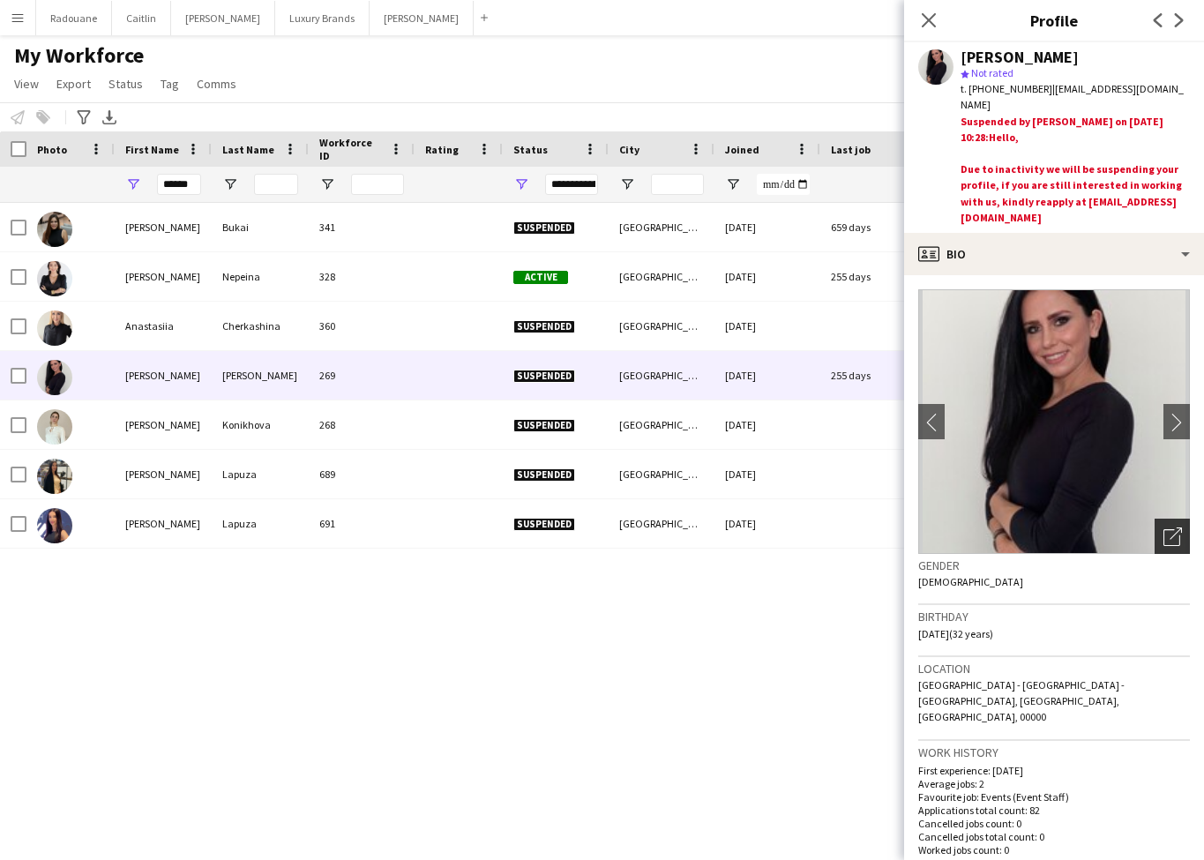
click at [1174, 527] on icon "Open photos pop-in" at bounding box center [1172, 536] width 19 height 19
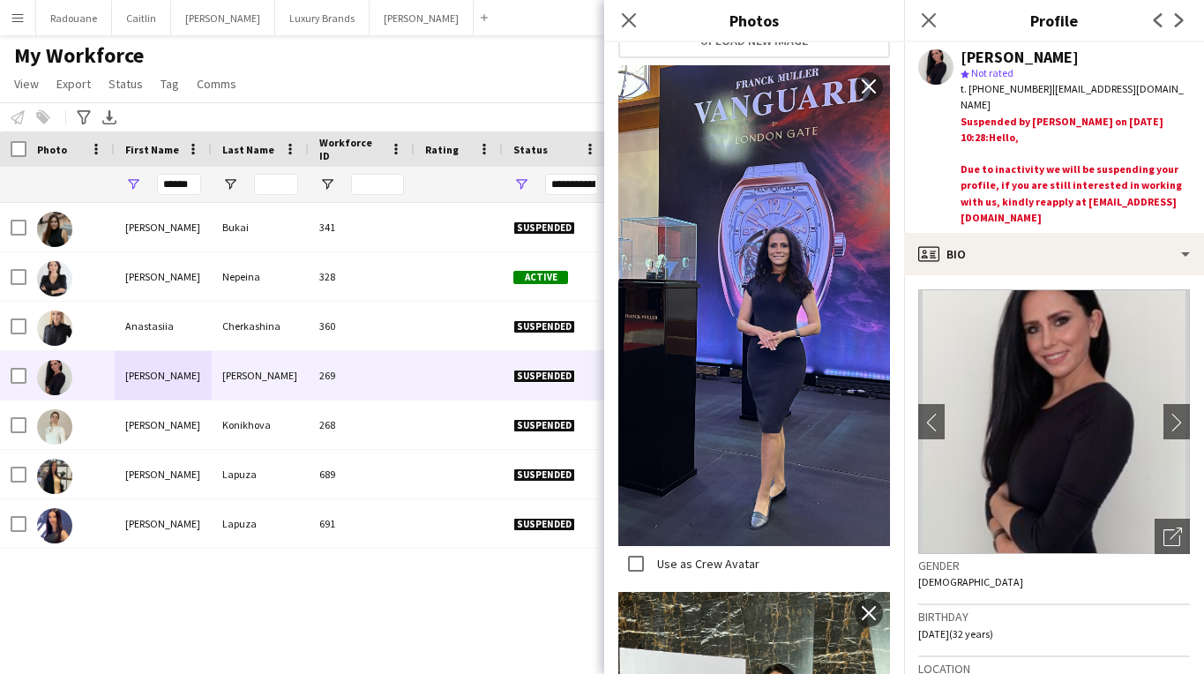
scroll to position [356, 0]
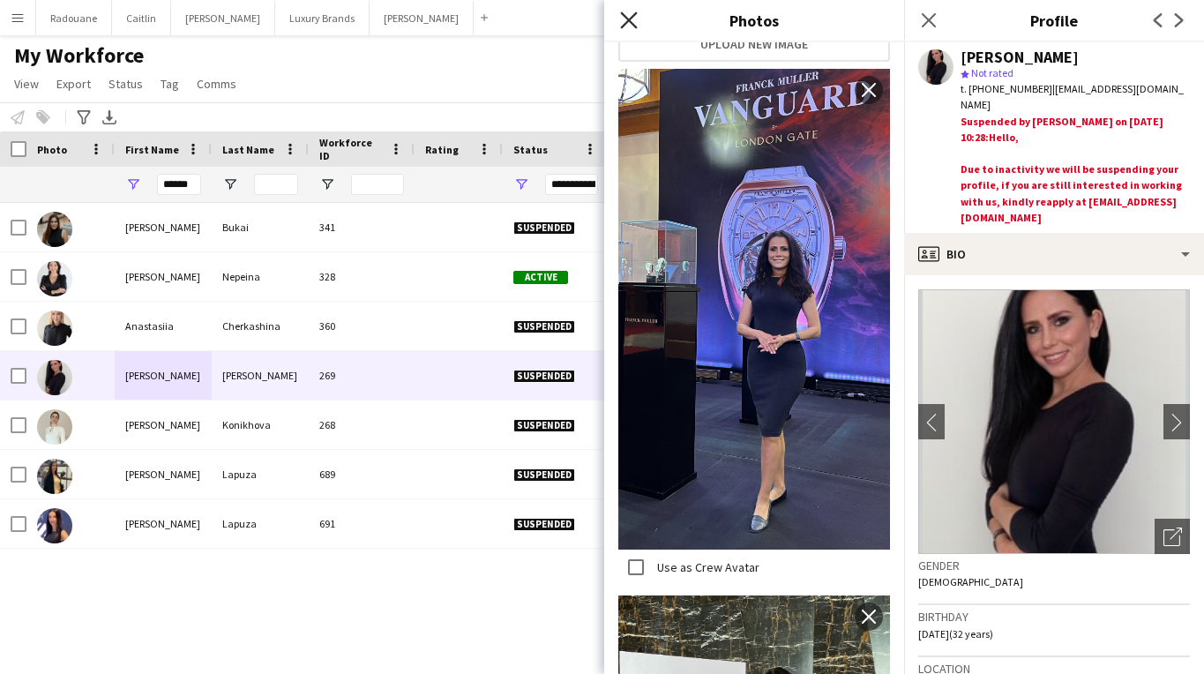
click at [626, 22] on icon at bounding box center [628, 19] width 17 height 17
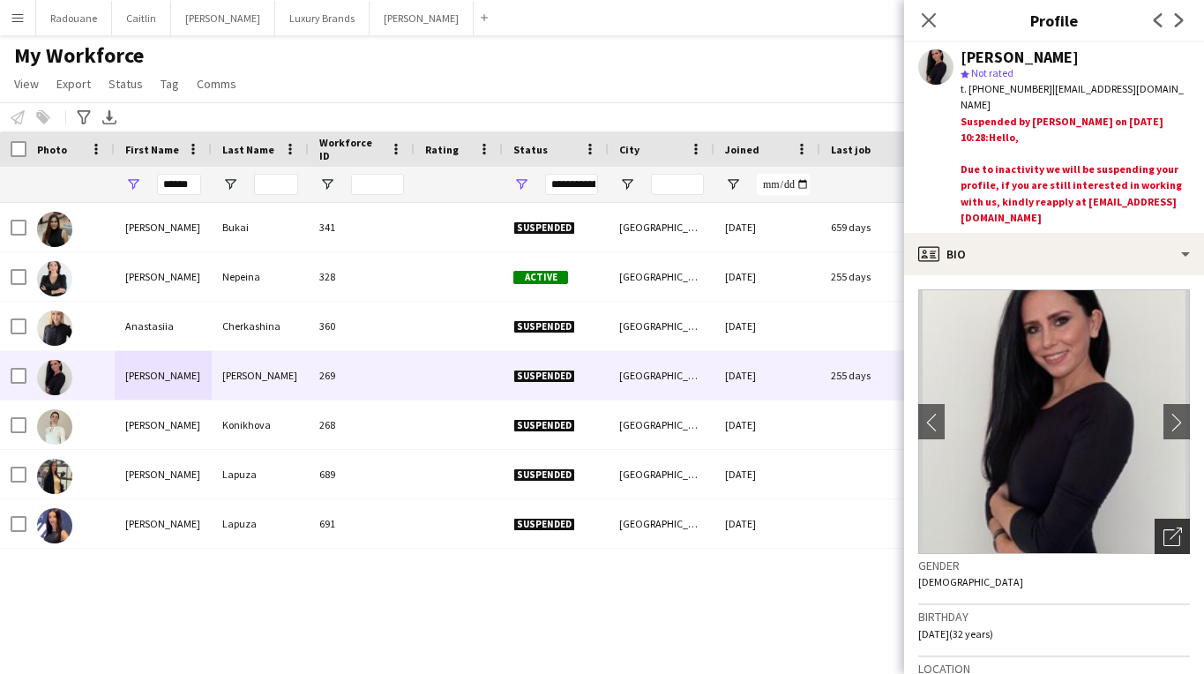
click at [1168, 527] on icon "Open photos pop-in" at bounding box center [1172, 536] width 19 height 19
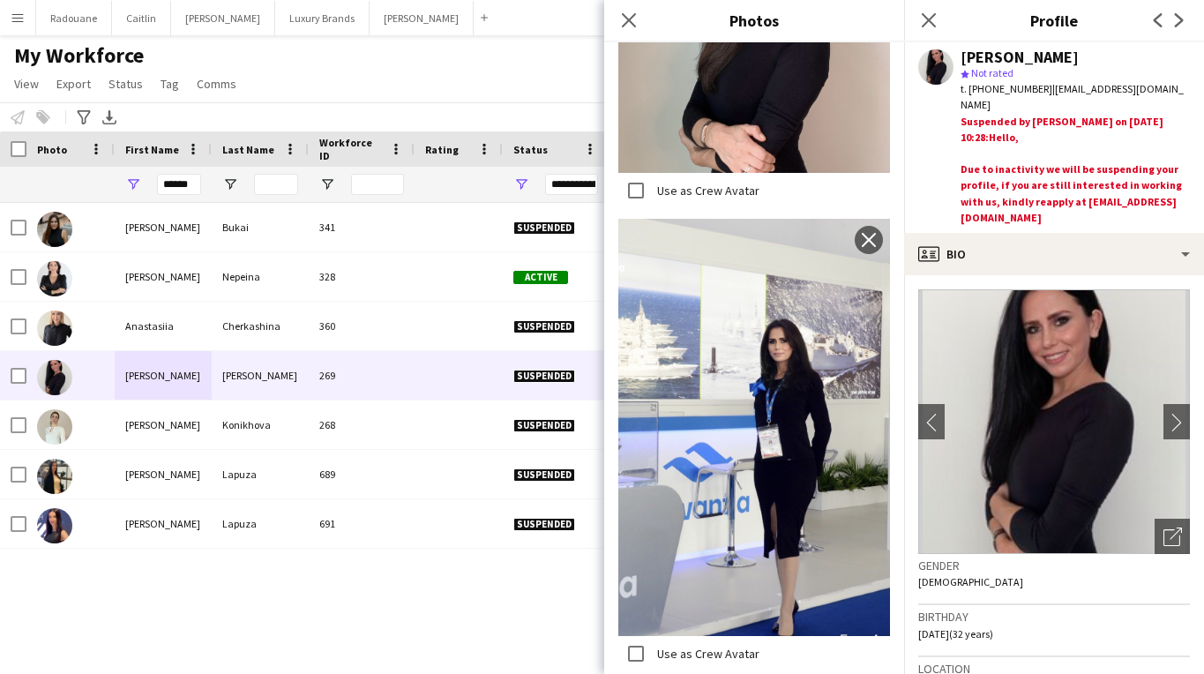
scroll to position [3719, 0]
click at [626, 23] on icon at bounding box center [628, 19] width 17 height 17
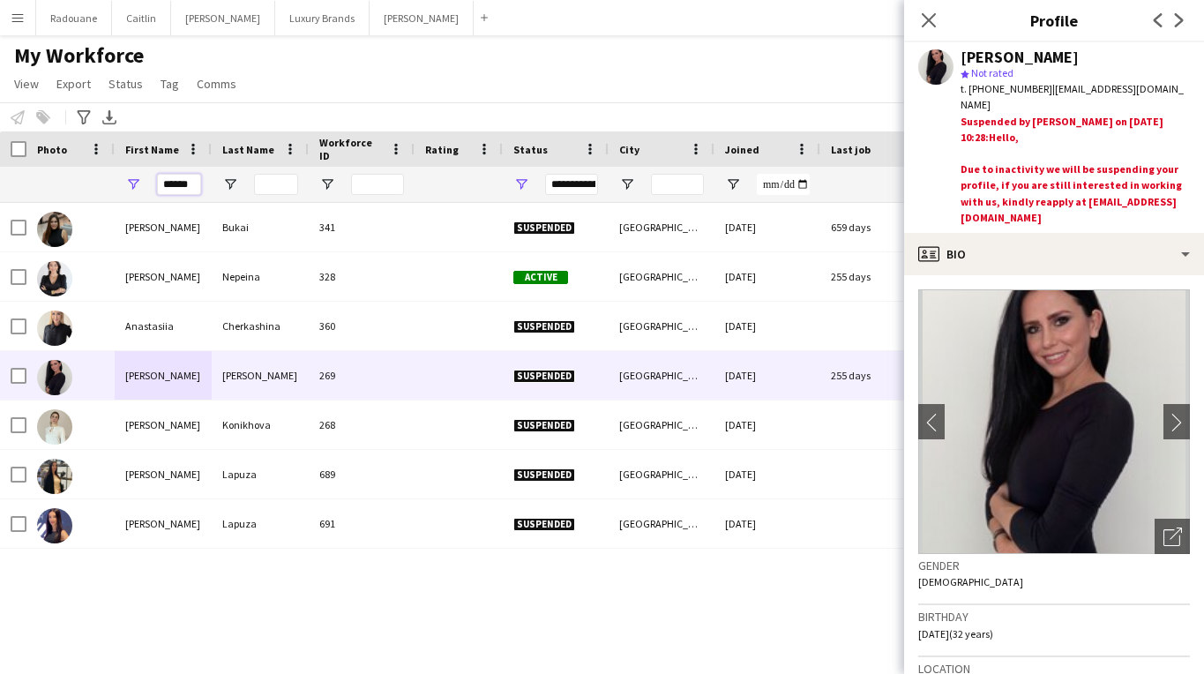
click at [178, 182] on input "******" at bounding box center [179, 184] width 44 height 21
click at [196, 184] on input "******" at bounding box center [179, 184] width 44 height 21
type input "*"
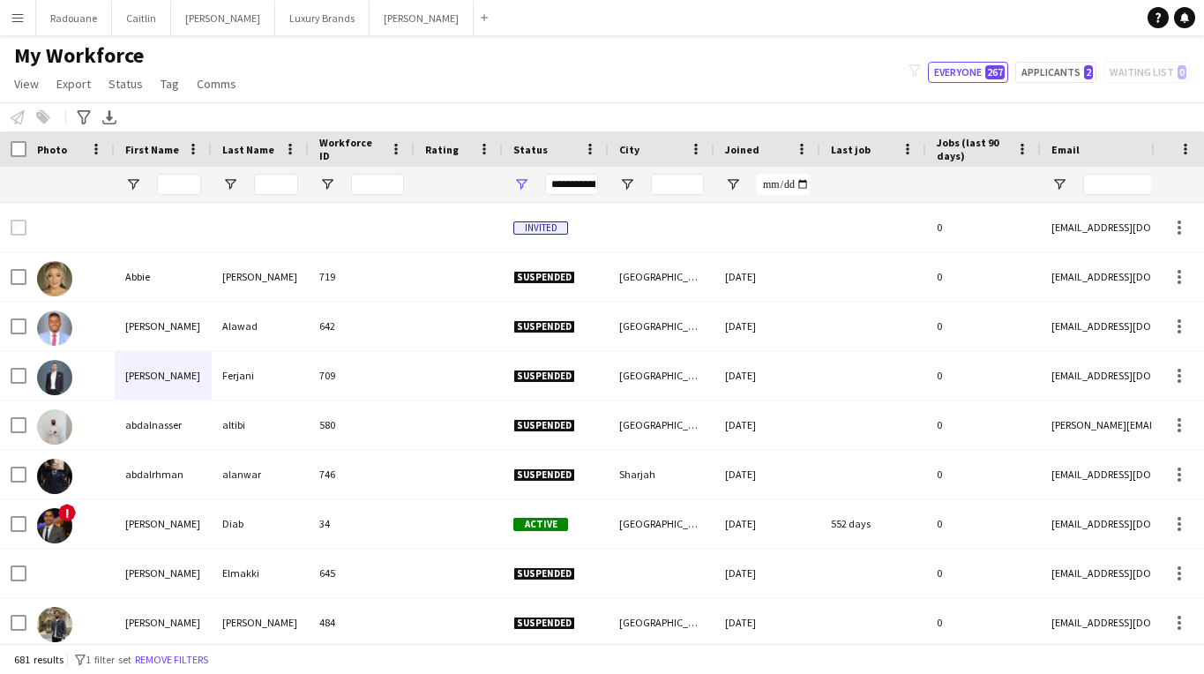
click at [585, 187] on div "**********" at bounding box center [571, 184] width 53 height 21
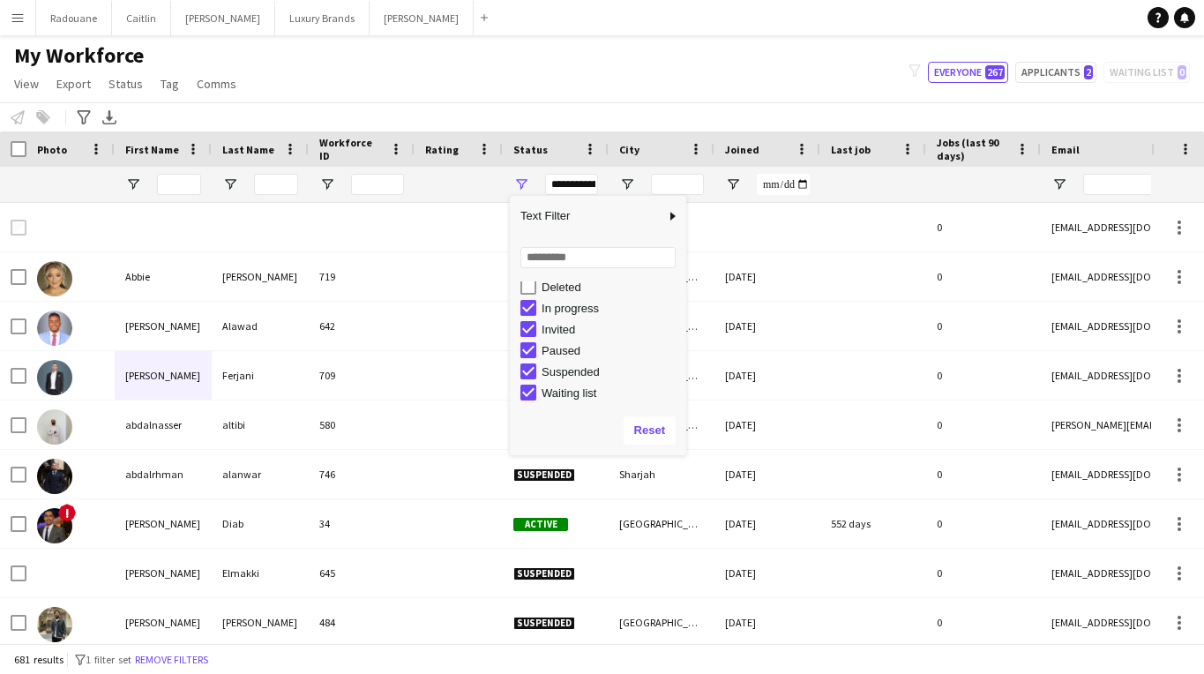
scroll to position [111, 0]
type input "**********"
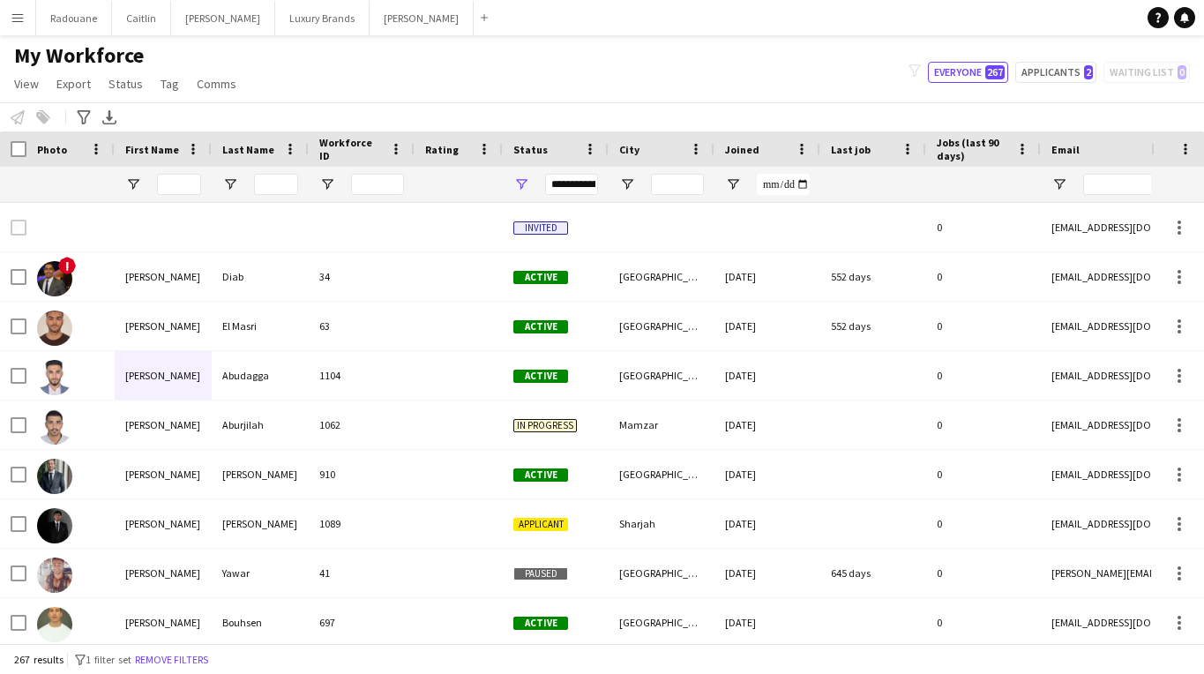
click at [476, 186] on div at bounding box center [458, 184] width 67 height 35
click at [180, 184] on input "First Name Filter Input" at bounding box center [179, 184] width 44 height 21
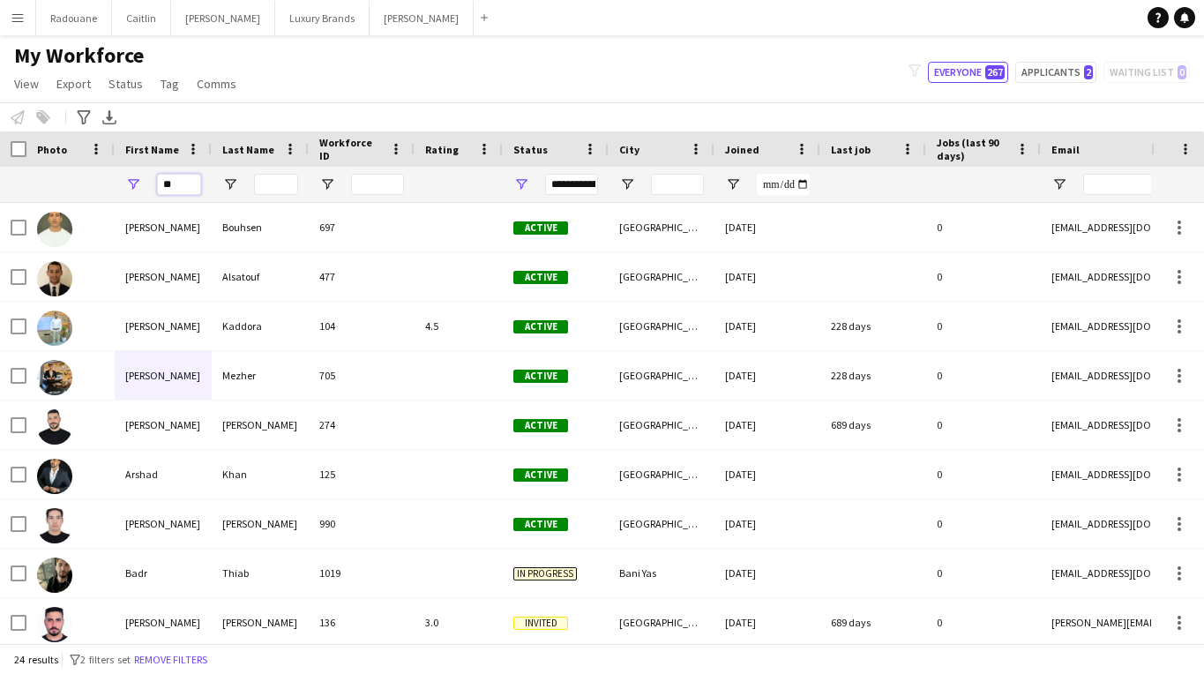
type input "*"
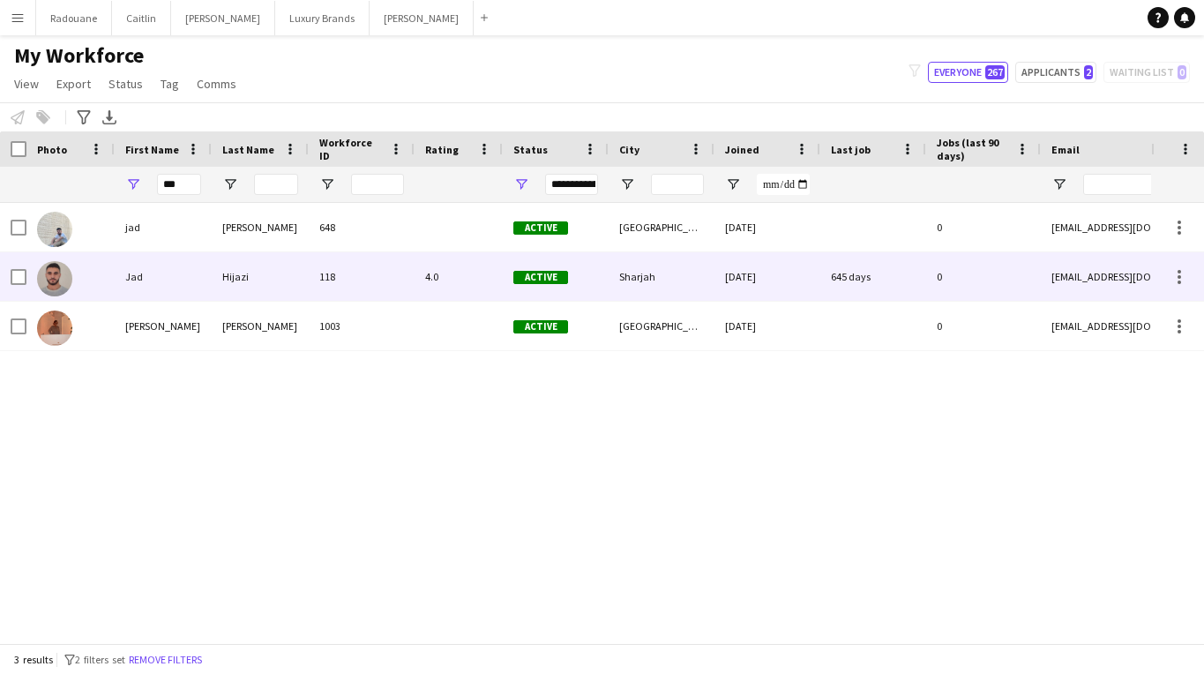
click at [169, 289] on div "Jad" at bounding box center [163, 276] width 97 height 49
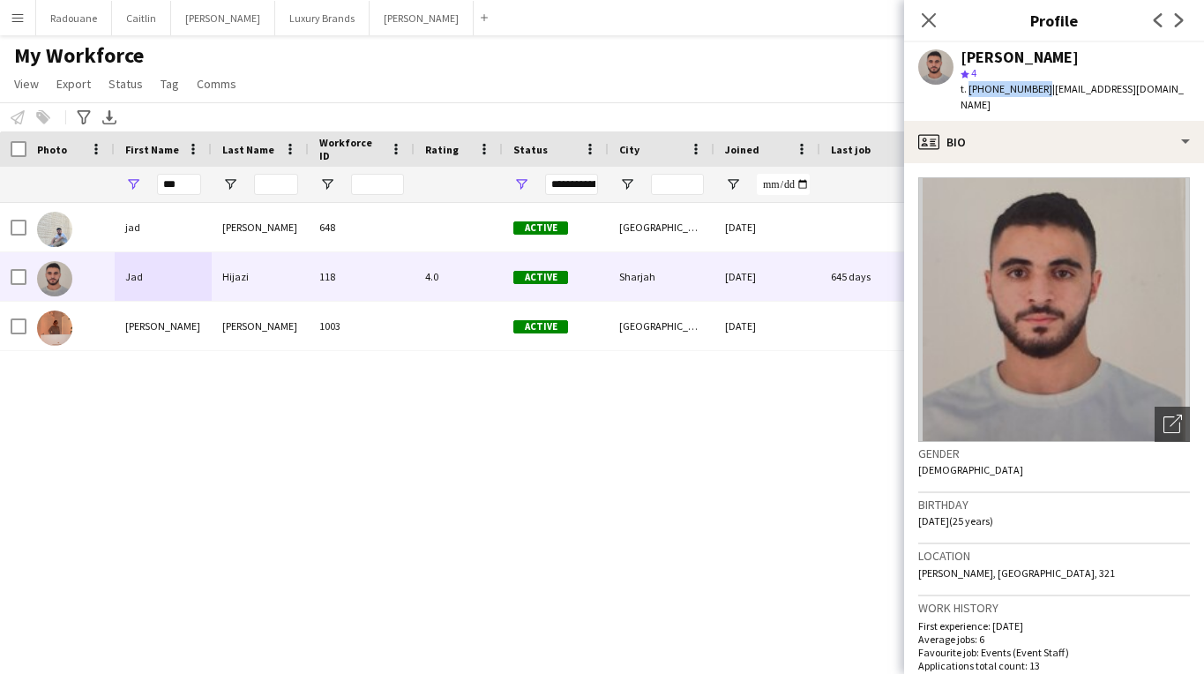
drag, startPoint x: 1038, startPoint y: 91, endPoint x: 967, endPoint y: 86, distance: 70.7
click at [967, 86] on span "t. [PHONE_NUMBER]" at bounding box center [1006, 88] width 92 height 13
copy span "[PHONE_NUMBER]"
click at [183, 181] on input "***" at bounding box center [179, 184] width 44 height 21
type input "*"
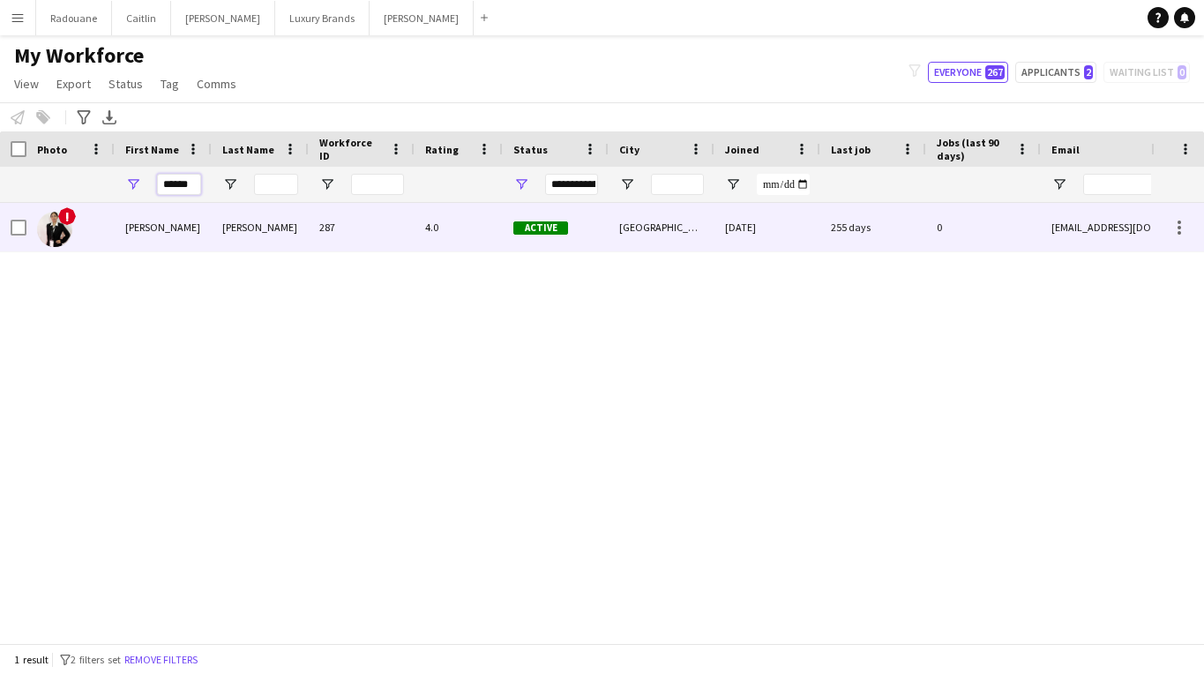
type input "******"
drag, startPoint x: 156, startPoint y: 204, endPoint x: 135, endPoint y: 228, distance: 31.9
click at [135, 228] on div "[PERSON_NAME]" at bounding box center [163, 227] width 97 height 49
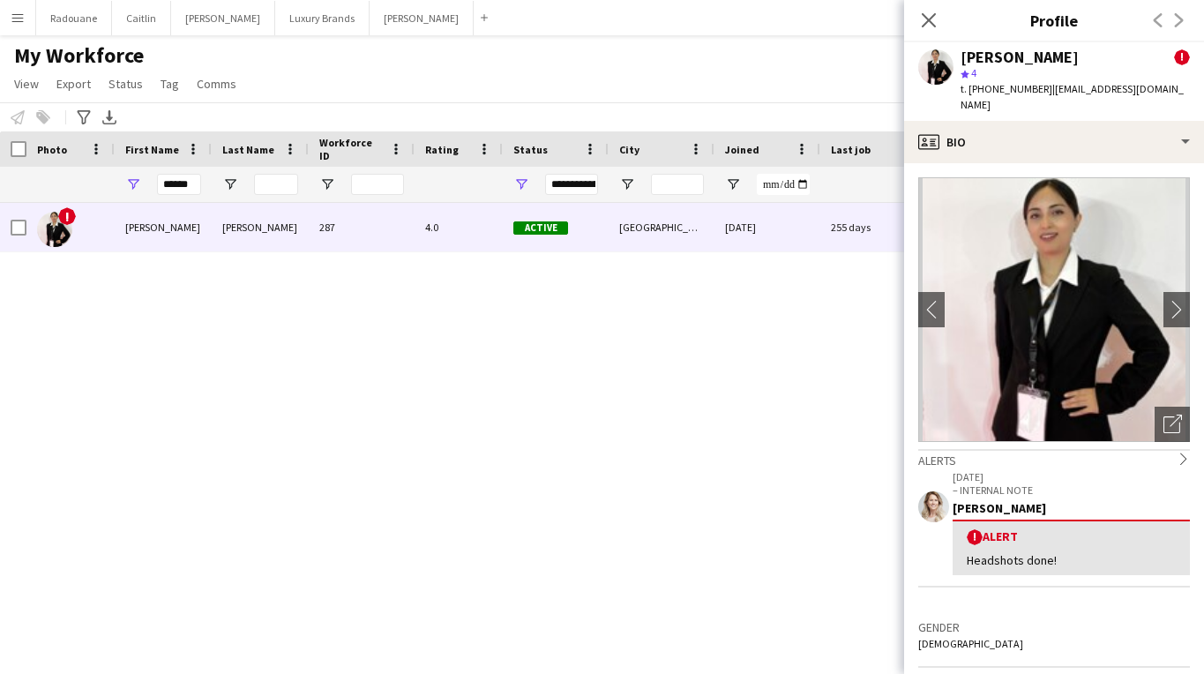
scroll to position [0, 0]
drag, startPoint x: 1036, startPoint y: 90, endPoint x: 973, endPoint y: 90, distance: 63.5
click at [972, 90] on span "t. [PHONE_NUMBER]" at bounding box center [1006, 88] width 92 height 13
click at [1067, 74] on div "star 4" at bounding box center [1074, 73] width 229 height 16
drag, startPoint x: 1037, startPoint y: 89, endPoint x: 969, endPoint y: 89, distance: 67.9
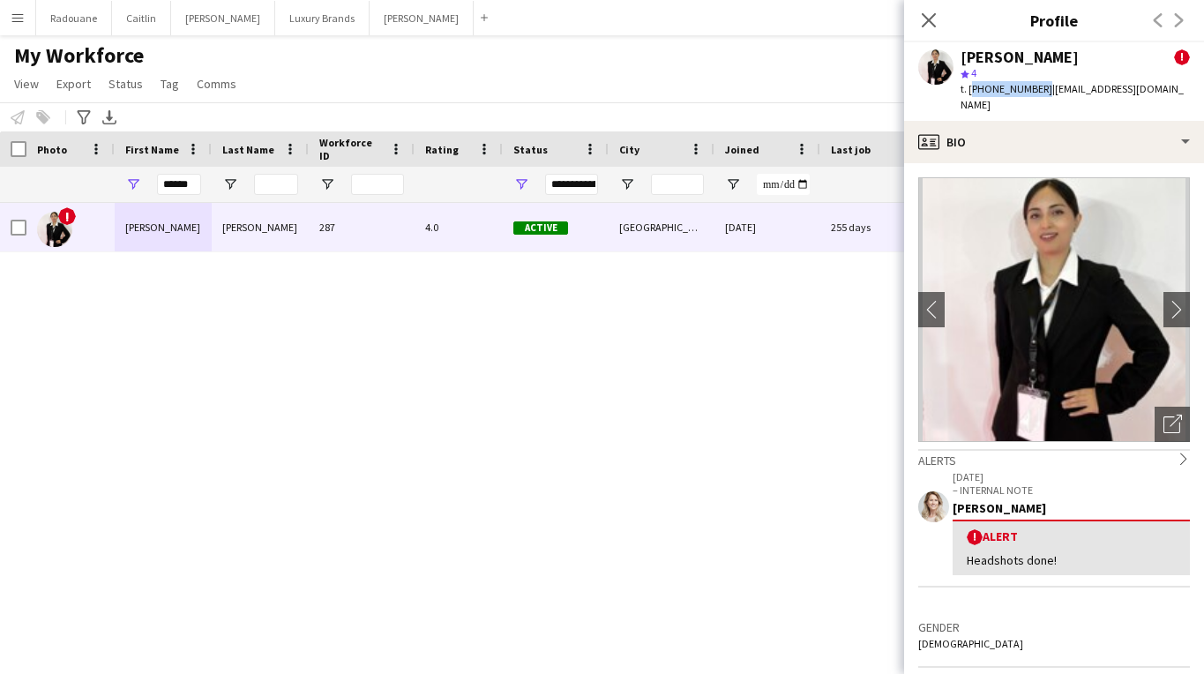
click at [969, 89] on span "t. [PHONE_NUMBER]" at bounding box center [1006, 88] width 92 height 13
